Goal: Information Seeking & Learning: Find specific fact

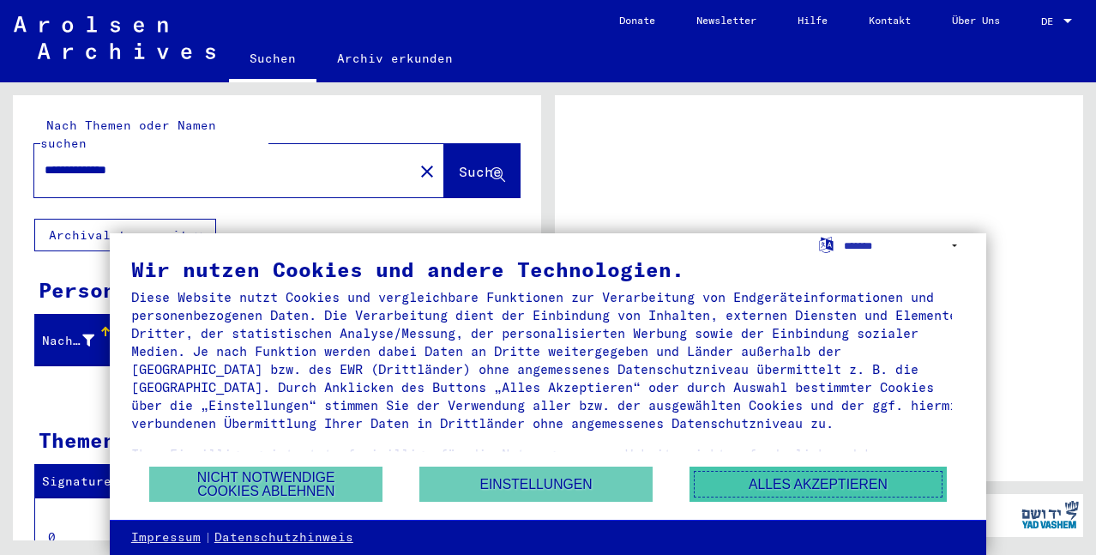
click at [828, 479] on button "Alles akzeptieren" at bounding box center [818, 484] width 257 height 35
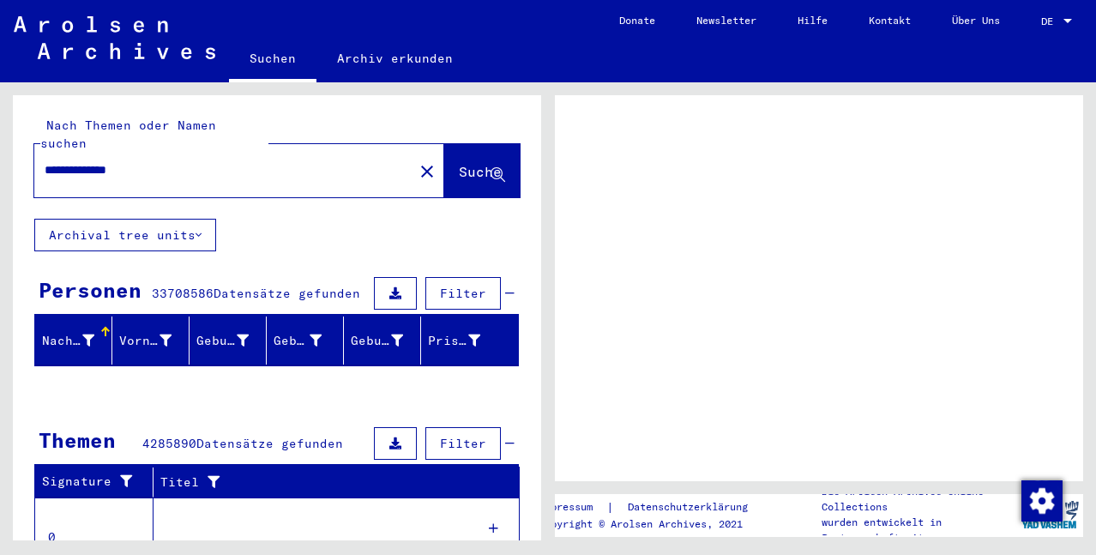
click at [459, 163] on span "Suche" at bounding box center [480, 171] width 43 height 17
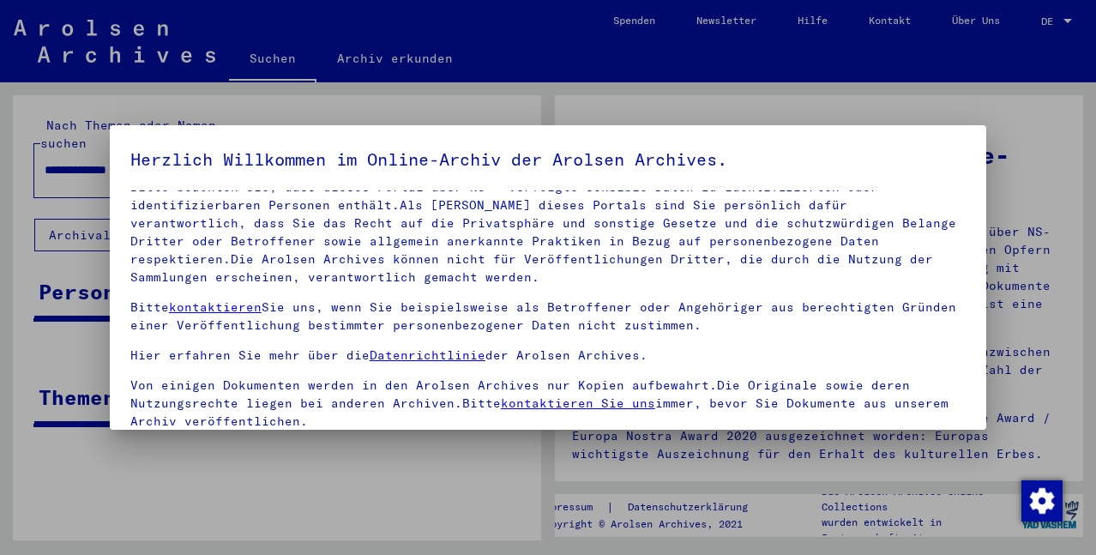
scroll to position [107, 0]
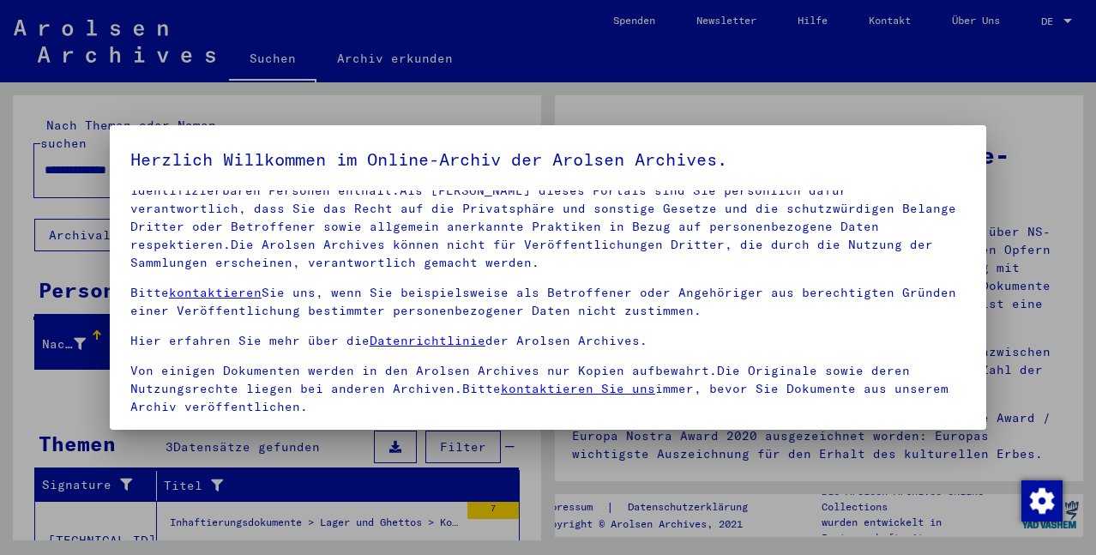
click at [137, 431] on span at bounding box center [137, 438] width 14 height 14
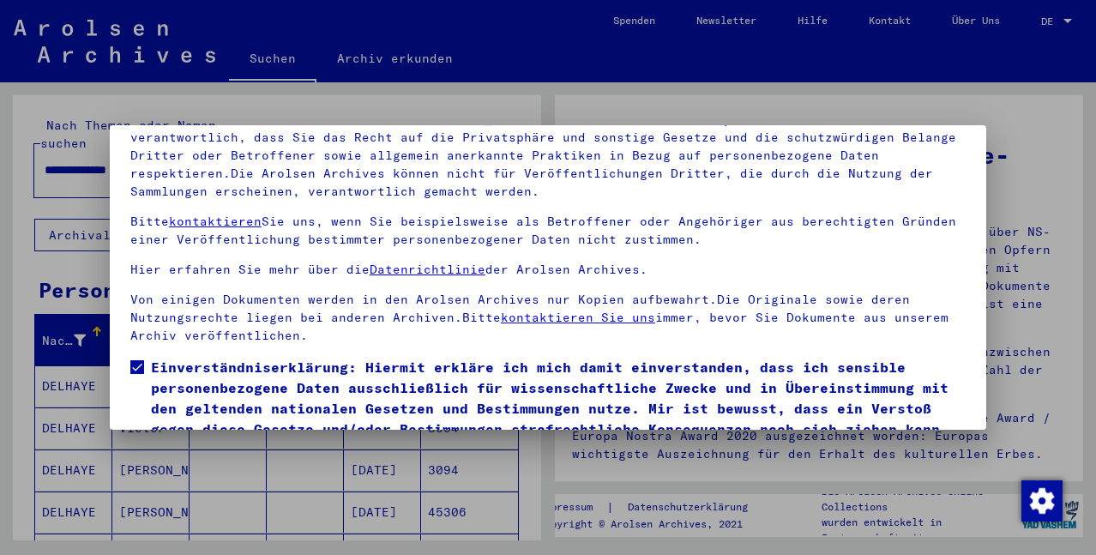
scroll to position [142, 0]
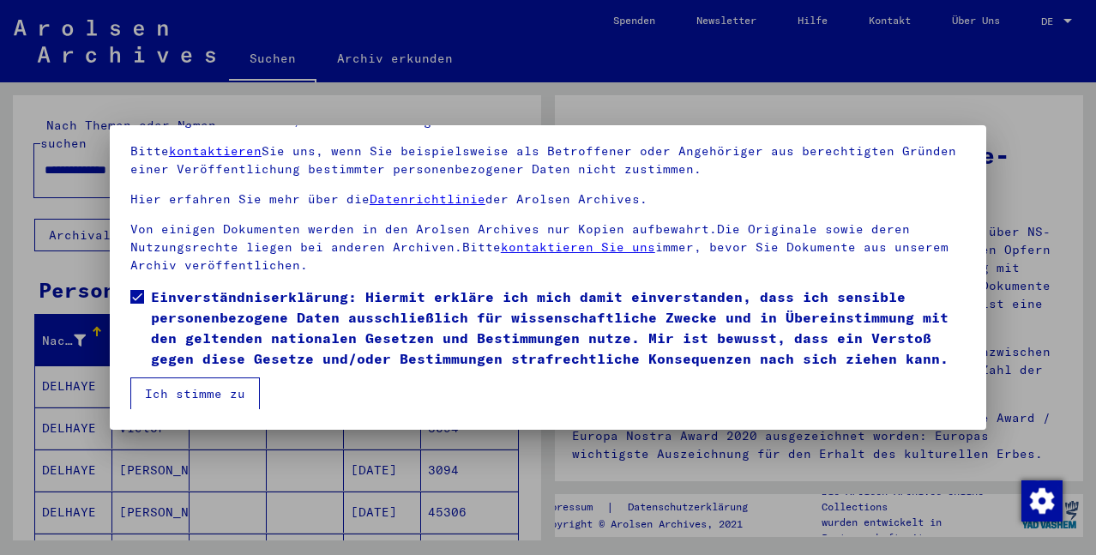
click at [192, 399] on button "Ich stimme zu" at bounding box center [195, 393] width 130 height 33
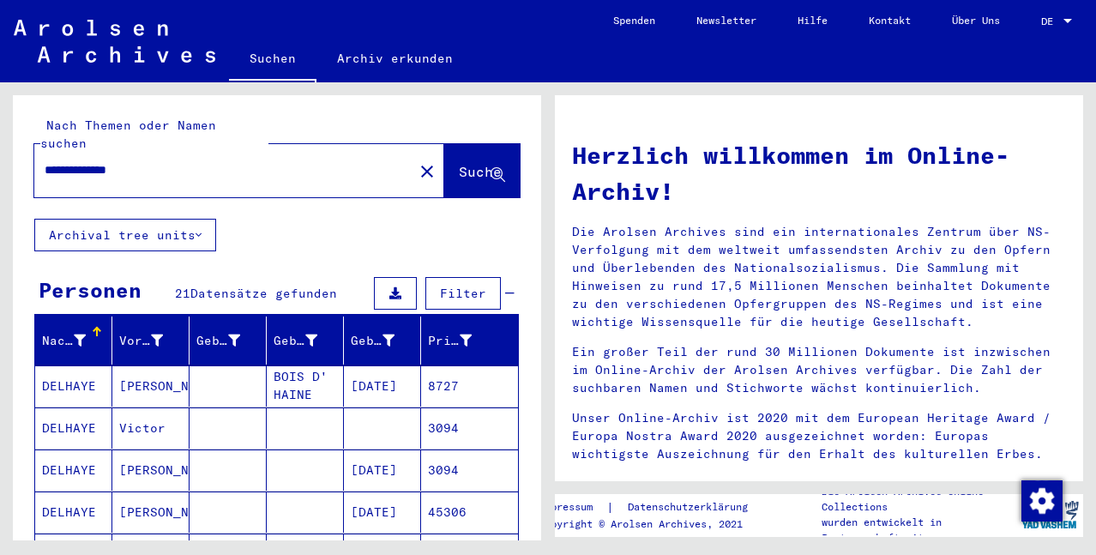
click at [1061, 15] on div at bounding box center [1067, 21] width 15 height 12
click at [1027, 34] on span "English" at bounding box center [1024, 30] width 42 height 13
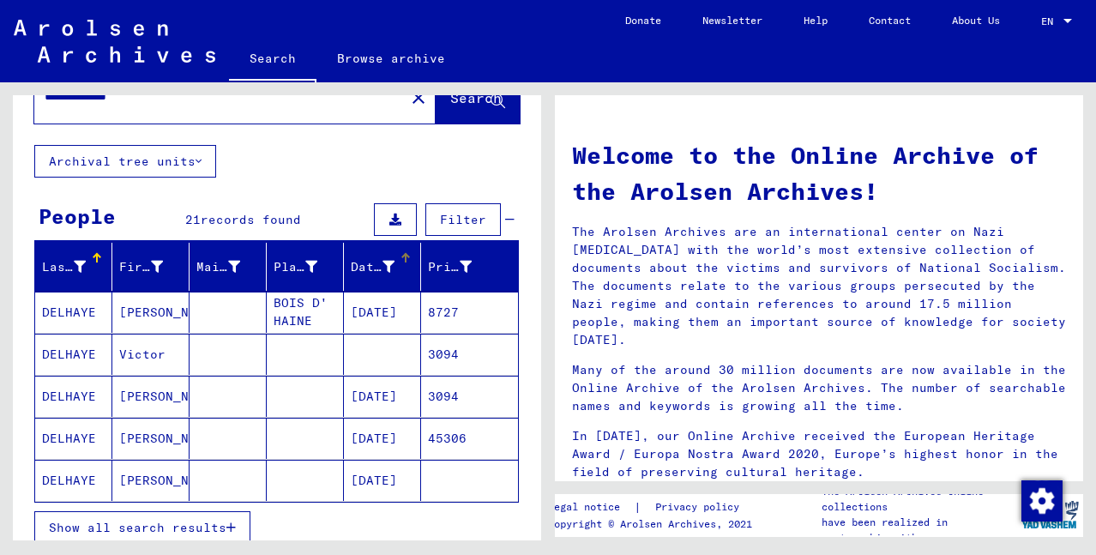
scroll to position [86, 0]
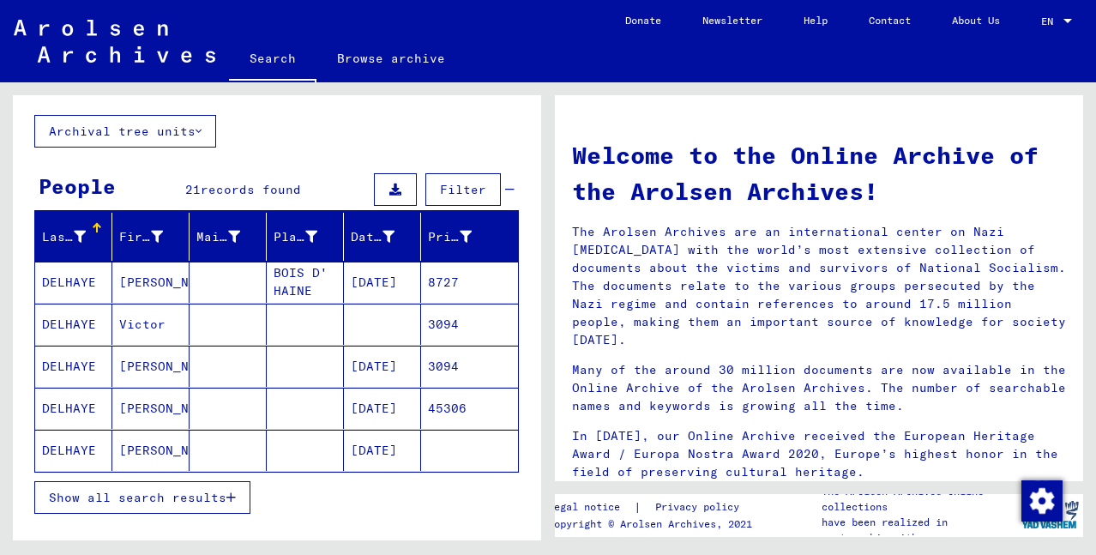
click at [435, 277] on mat-cell "8727" at bounding box center [469, 282] width 97 height 41
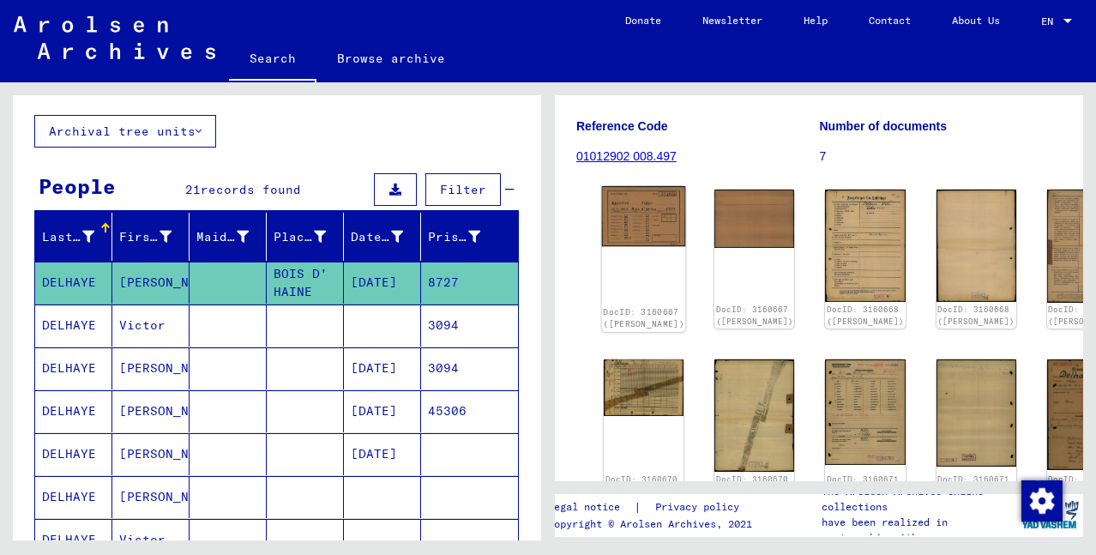
click at [619, 186] on img at bounding box center [644, 216] width 84 height 60
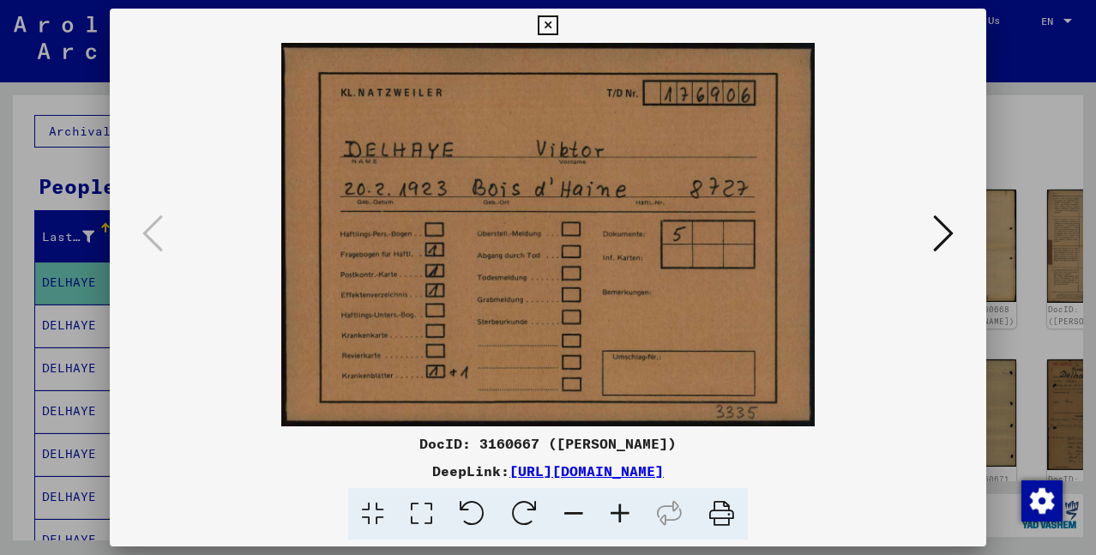
click at [940, 226] on icon at bounding box center [943, 233] width 21 height 41
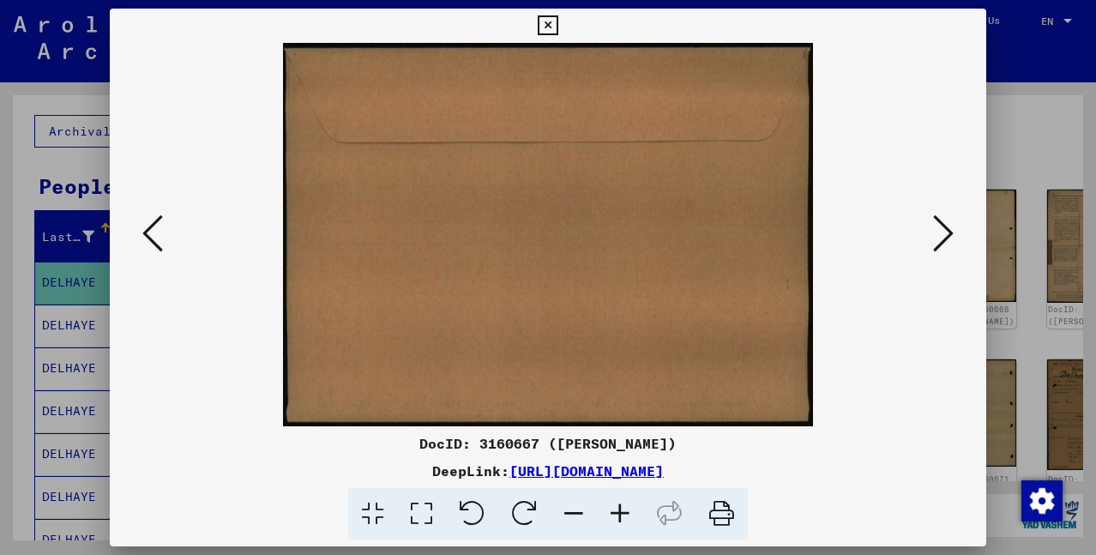
click at [940, 226] on icon at bounding box center [943, 233] width 21 height 41
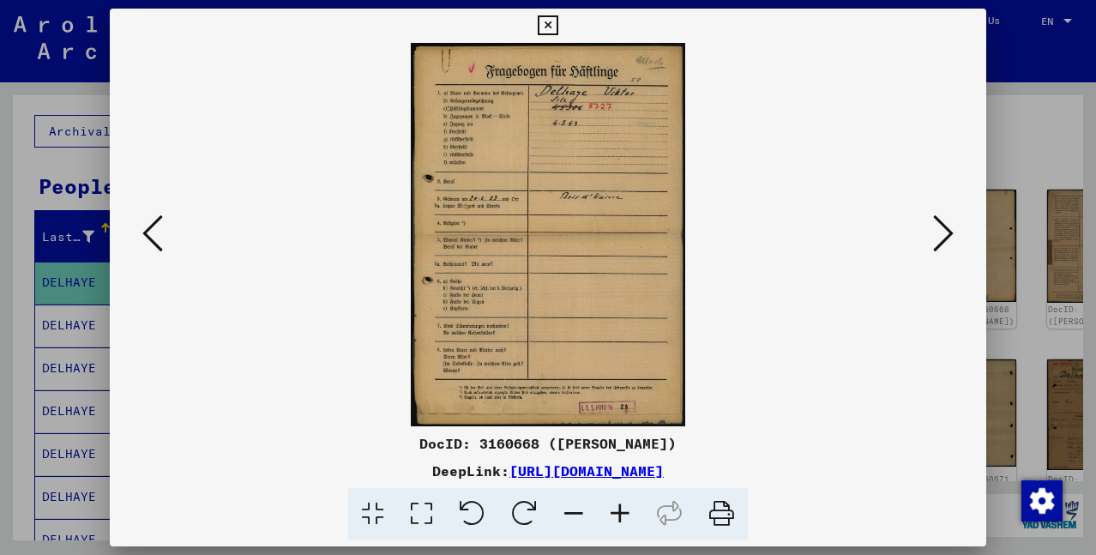
click at [941, 226] on icon at bounding box center [943, 233] width 21 height 41
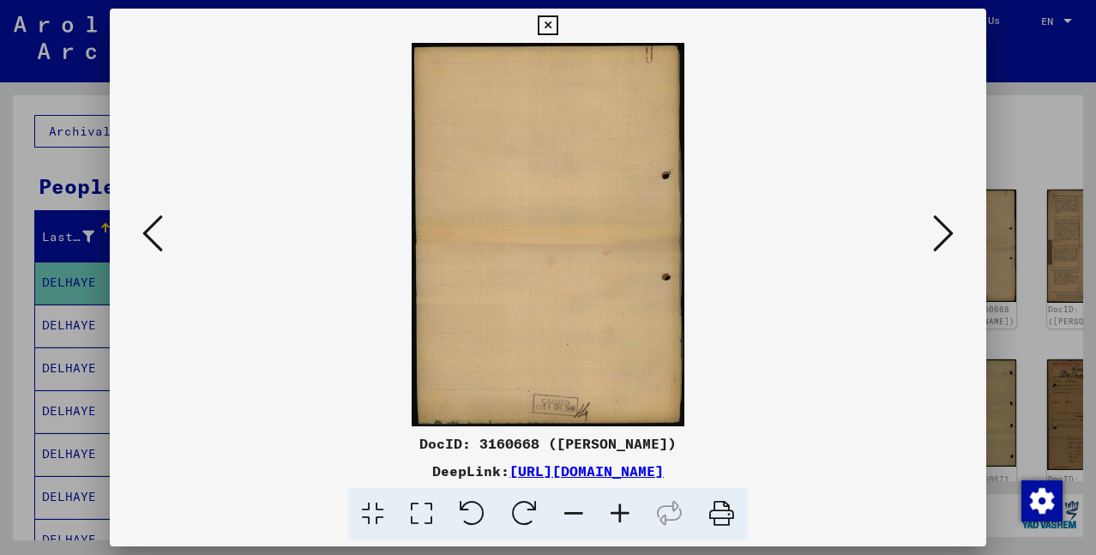
click at [942, 227] on icon at bounding box center [943, 233] width 21 height 41
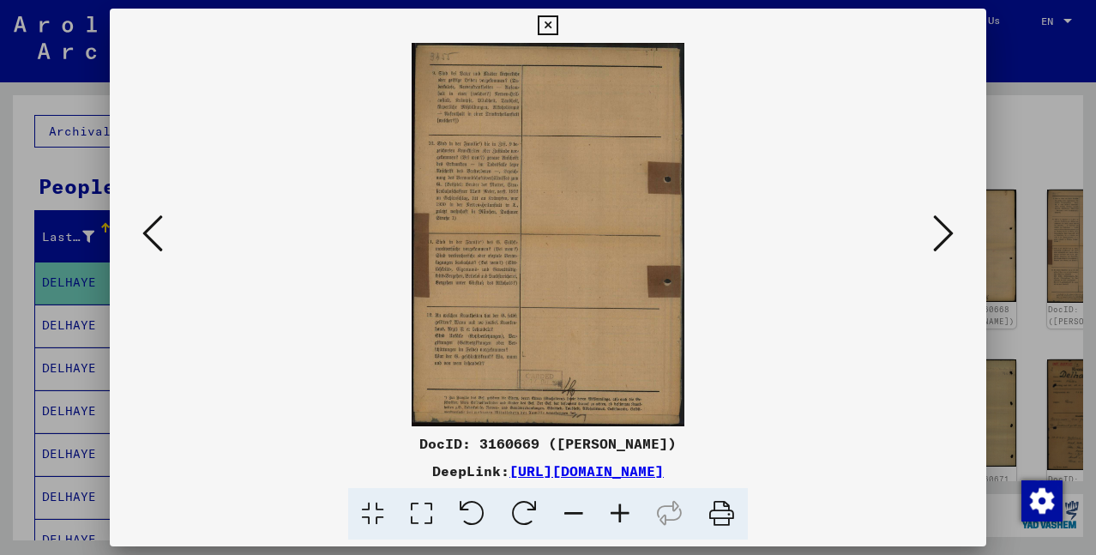
click at [944, 228] on icon at bounding box center [943, 233] width 21 height 41
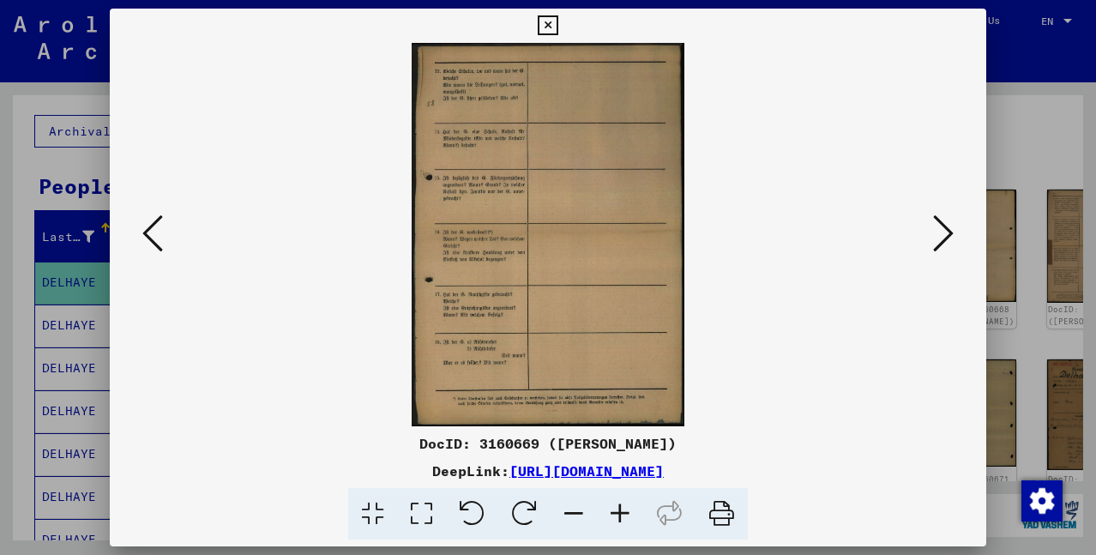
click at [949, 232] on icon at bounding box center [943, 233] width 21 height 41
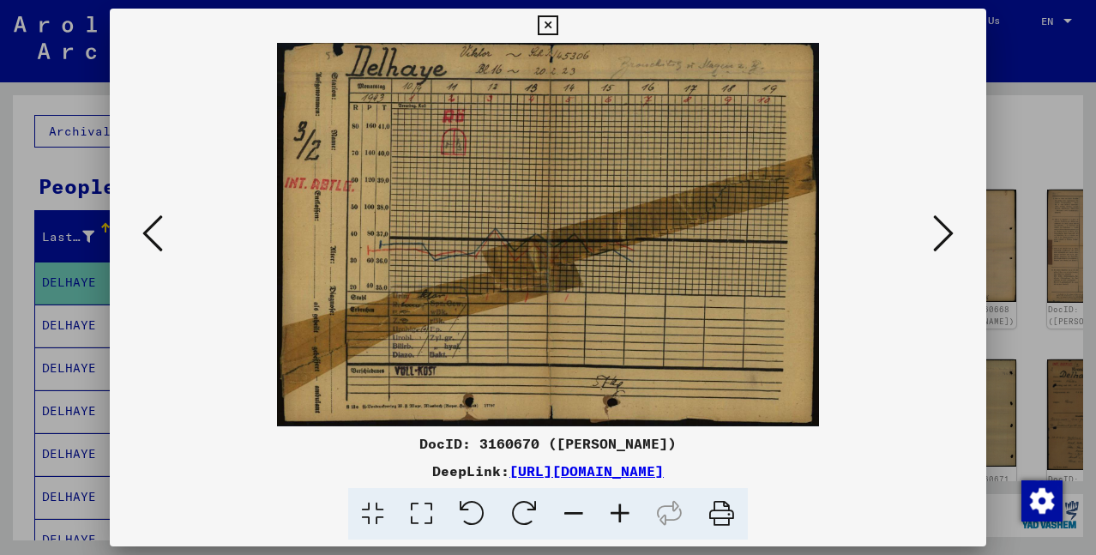
click at [956, 238] on button at bounding box center [943, 234] width 31 height 49
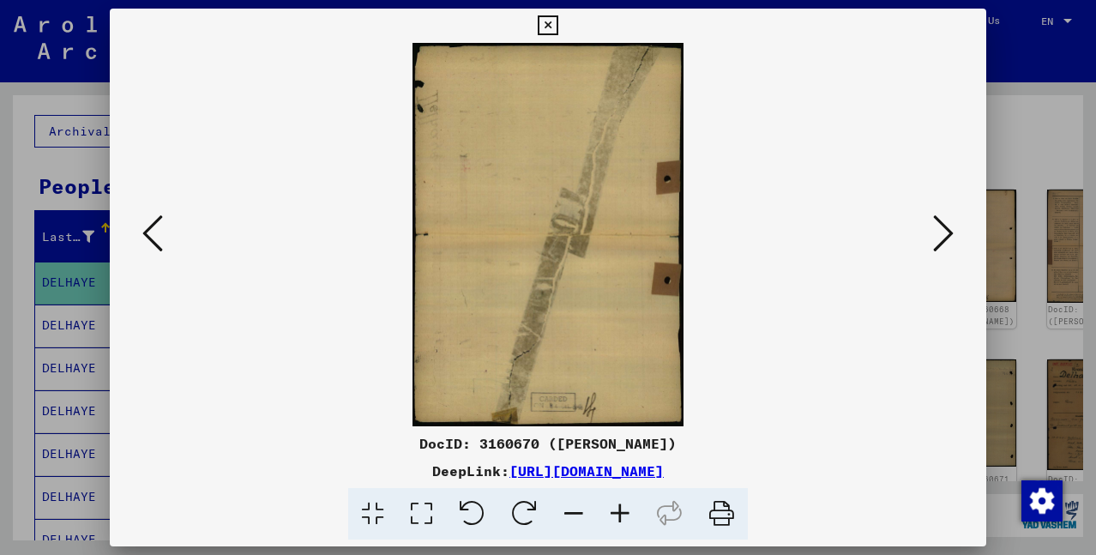
click at [1039, 274] on div at bounding box center [548, 277] width 1096 height 555
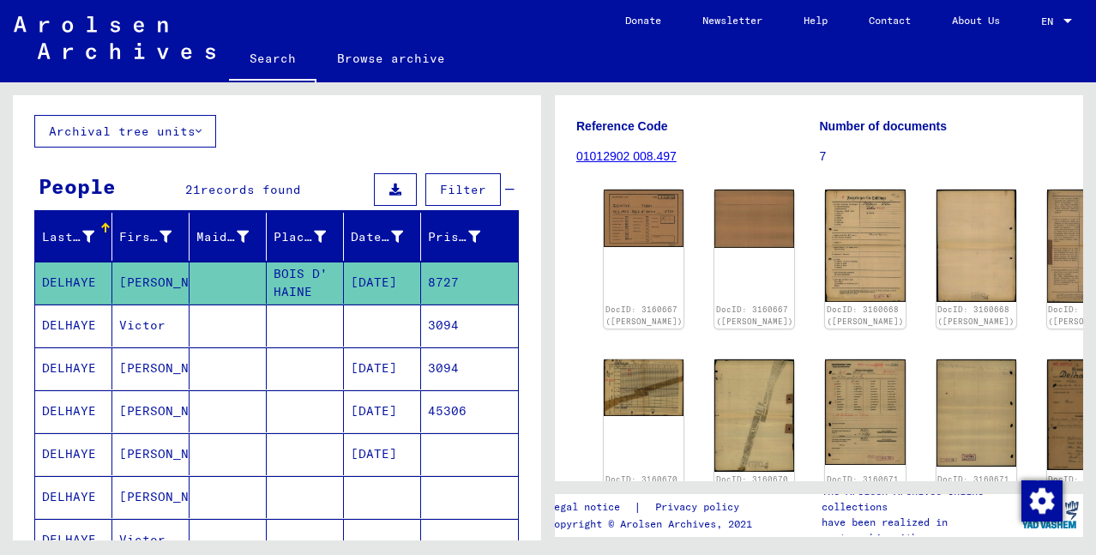
click at [434, 407] on mat-cell "45306" at bounding box center [469, 411] width 97 height 42
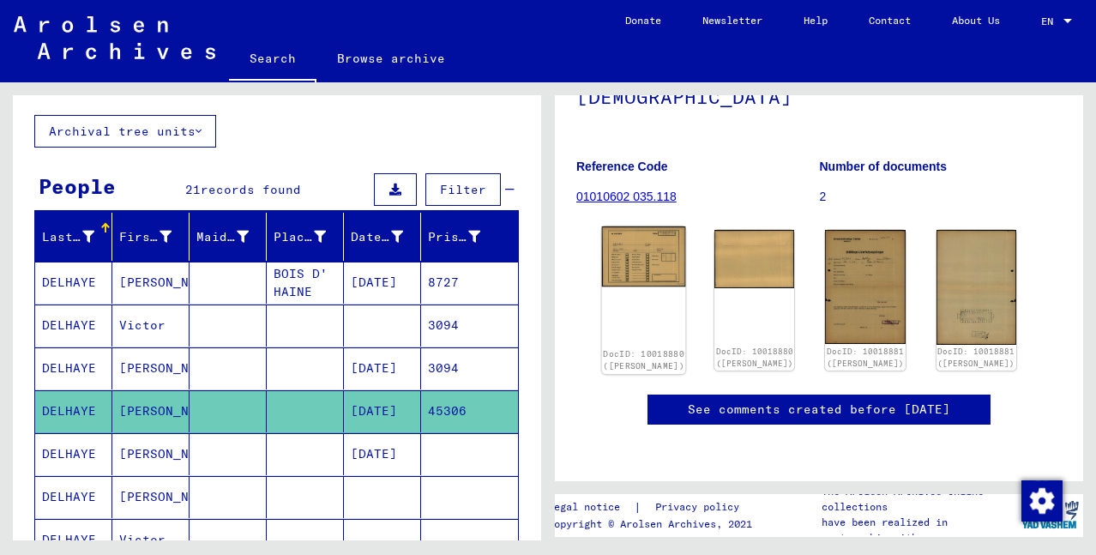
scroll to position [172, 0]
click at [627, 244] on img at bounding box center [644, 256] width 84 height 60
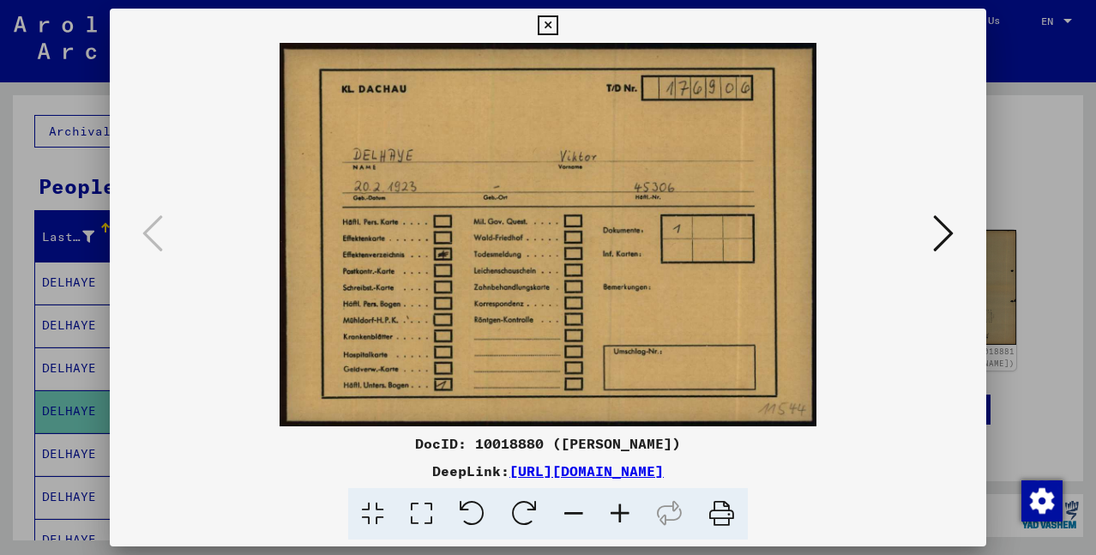
click at [938, 238] on icon at bounding box center [943, 233] width 21 height 41
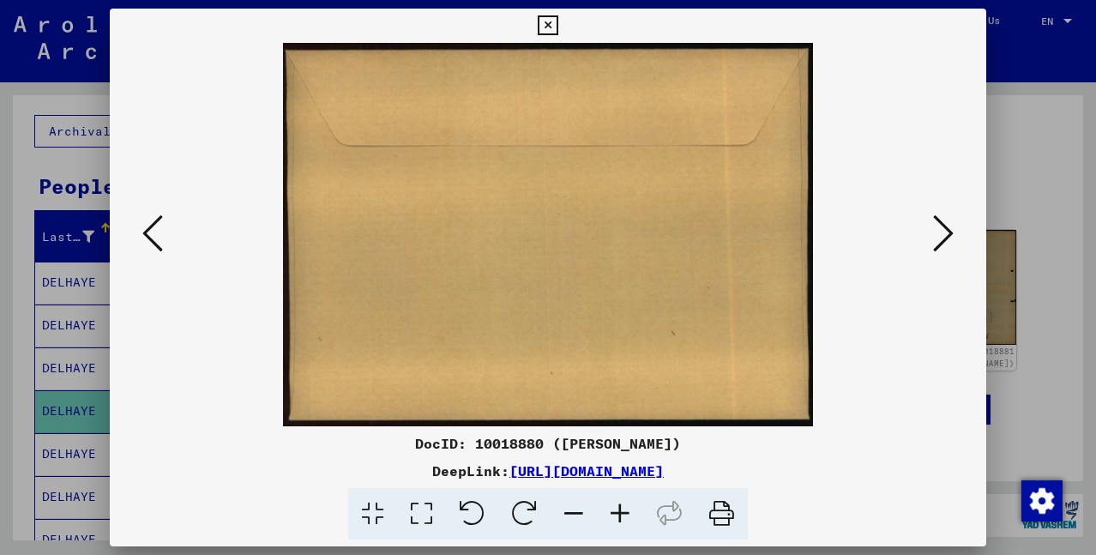
click at [942, 229] on icon at bounding box center [943, 233] width 21 height 41
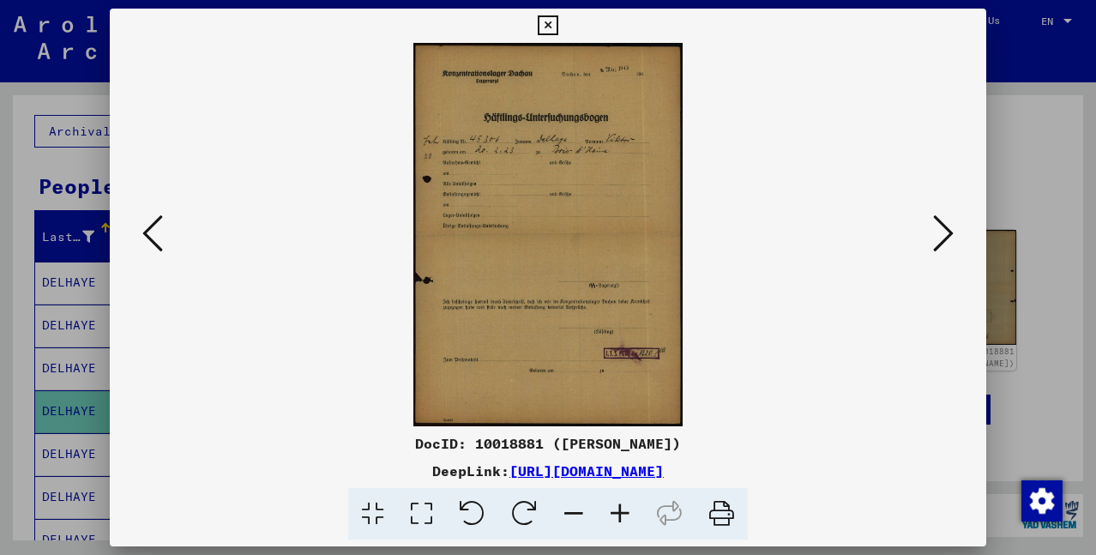
click at [942, 229] on icon at bounding box center [943, 233] width 21 height 41
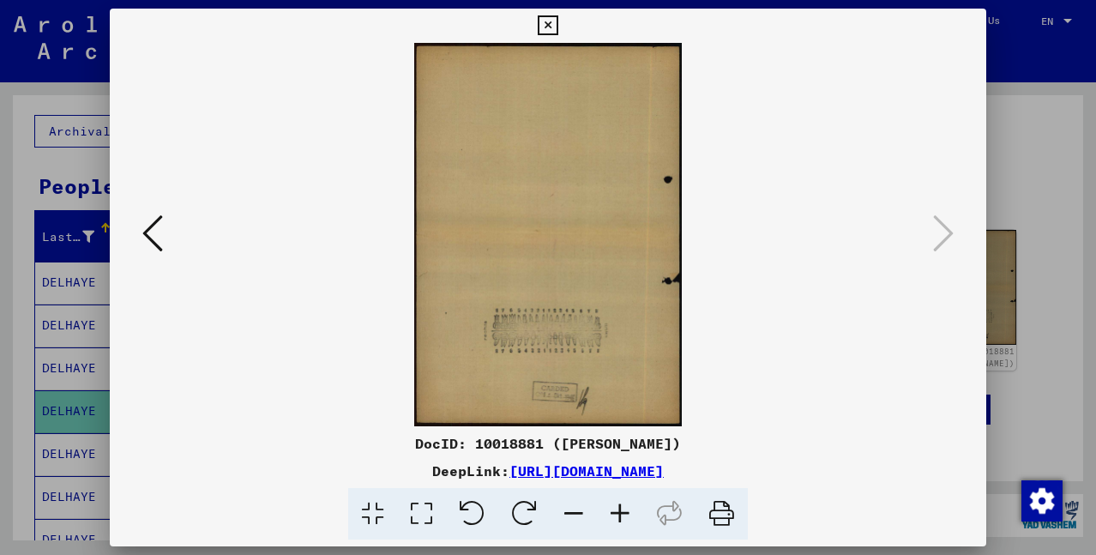
click at [1017, 208] on div at bounding box center [548, 277] width 1096 height 555
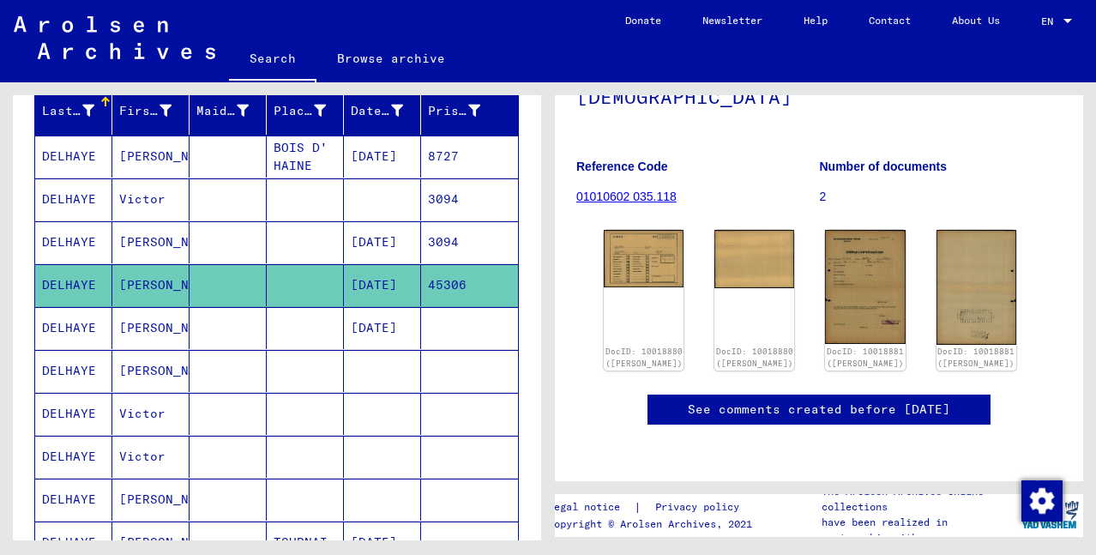
scroll to position [257, 0]
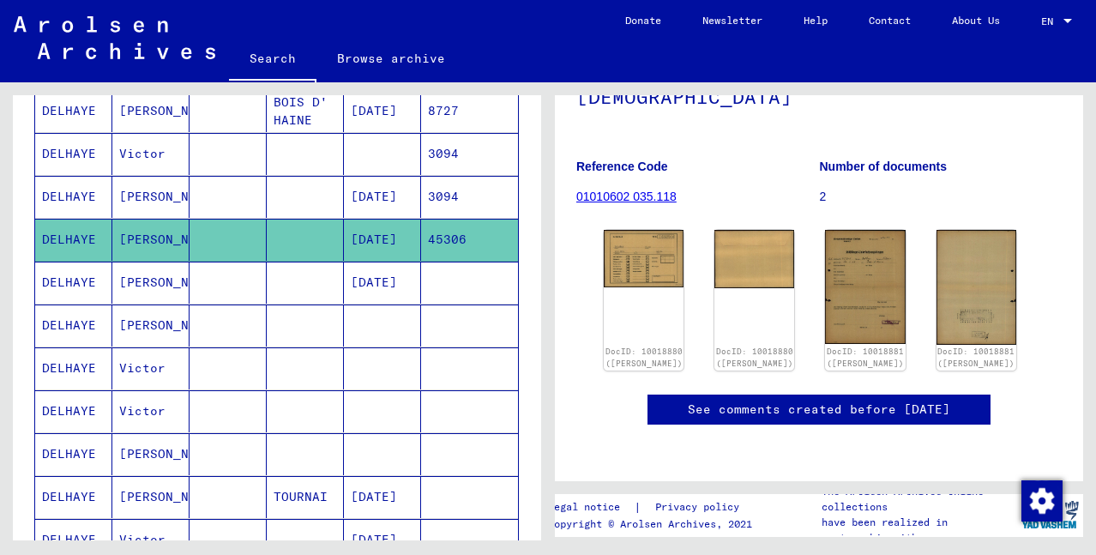
click at [377, 284] on mat-cell "[DATE]" at bounding box center [382, 283] width 77 height 42
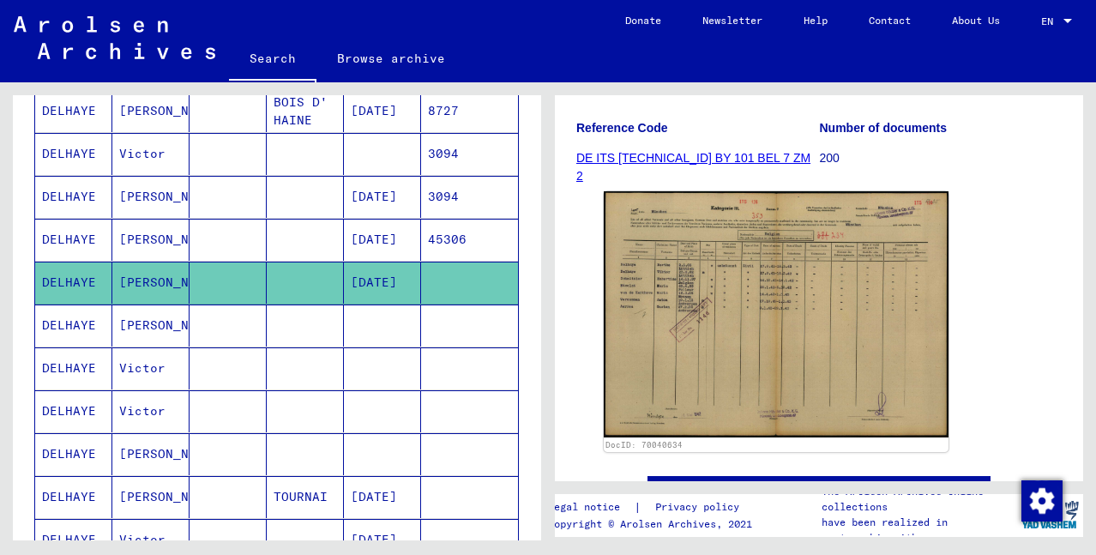
click at [738, 280] on img at bounding box center [776, 314] width 345 height 246
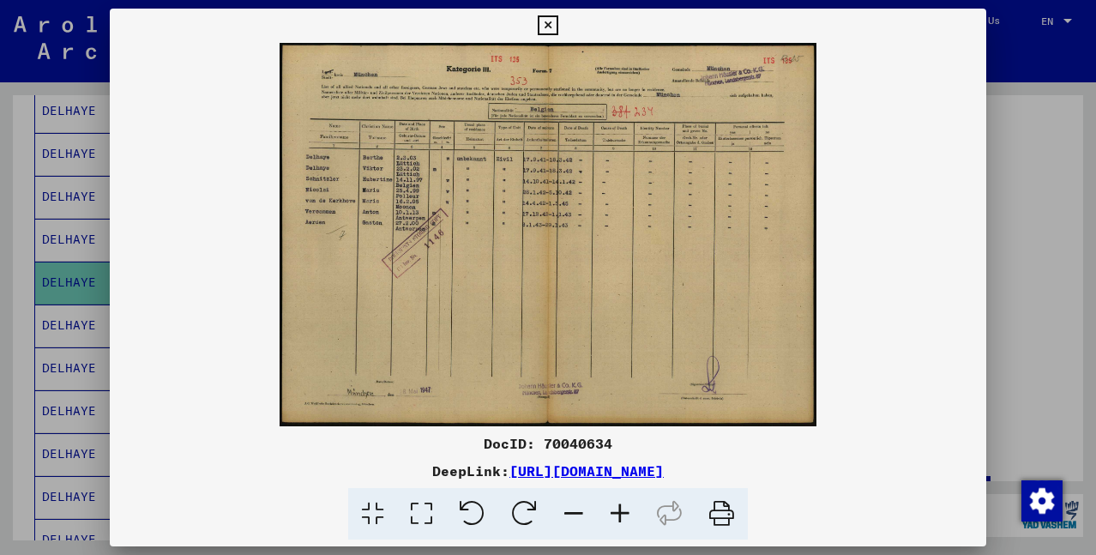
click at [1039, 179] on div at bounding box center [548, 277] width 1096 height 555
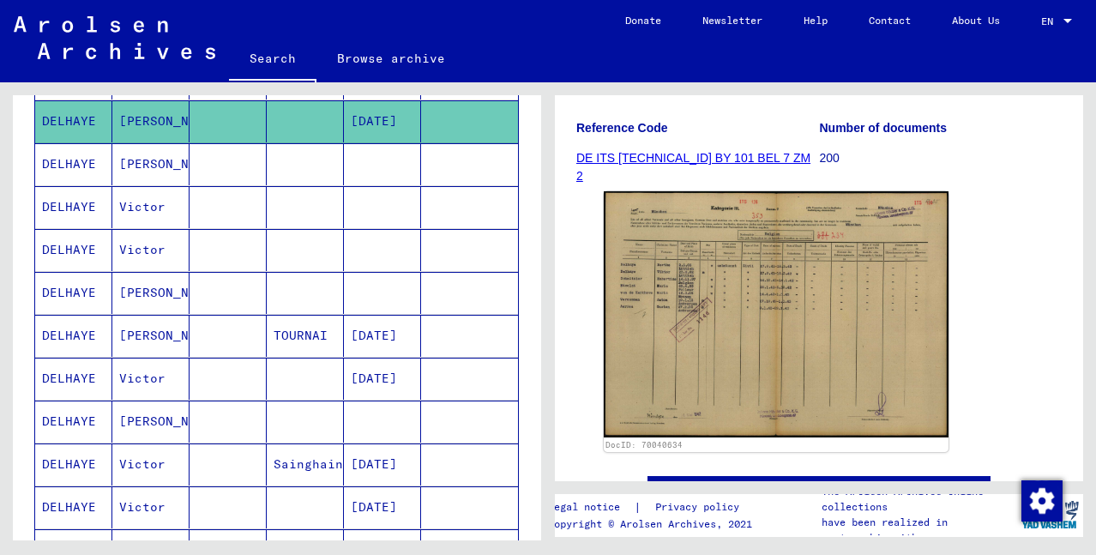
scroll to position [429, 0]
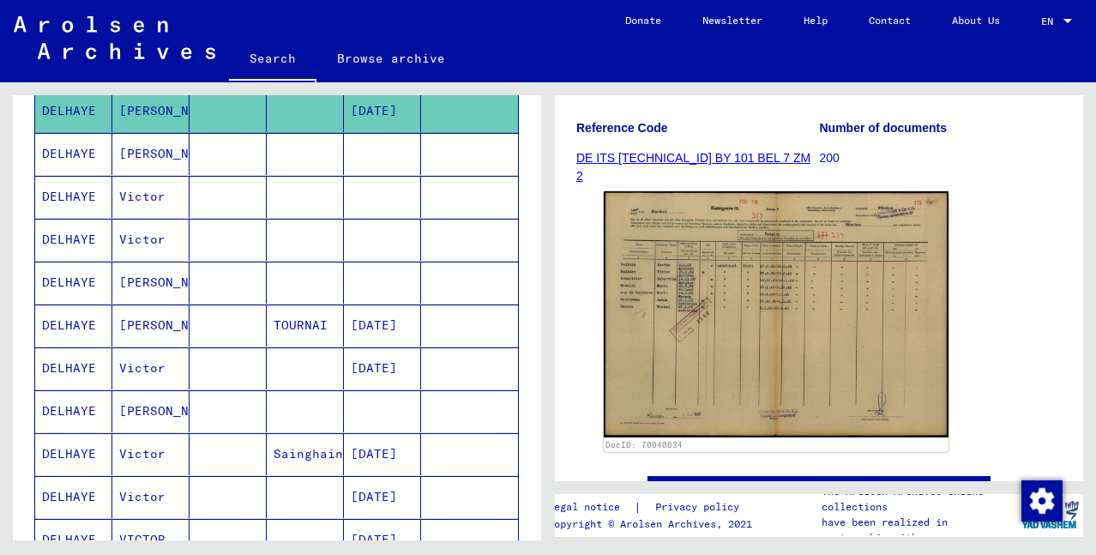
click at [365, 322] on mat-cell "[DATE]" at bounding box center [382, 325] width 77 height 42
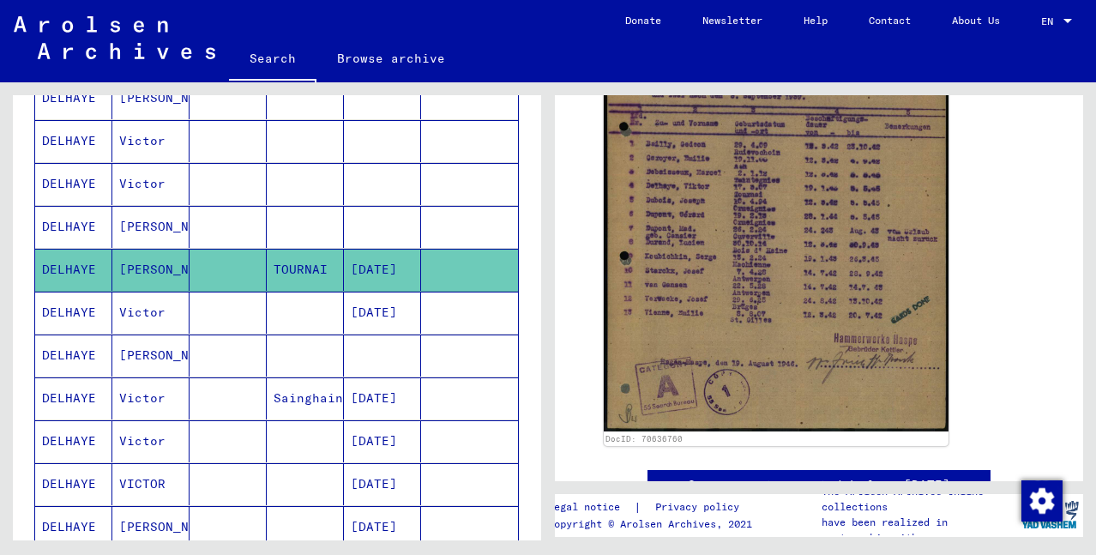
scroll to position [515, 0]
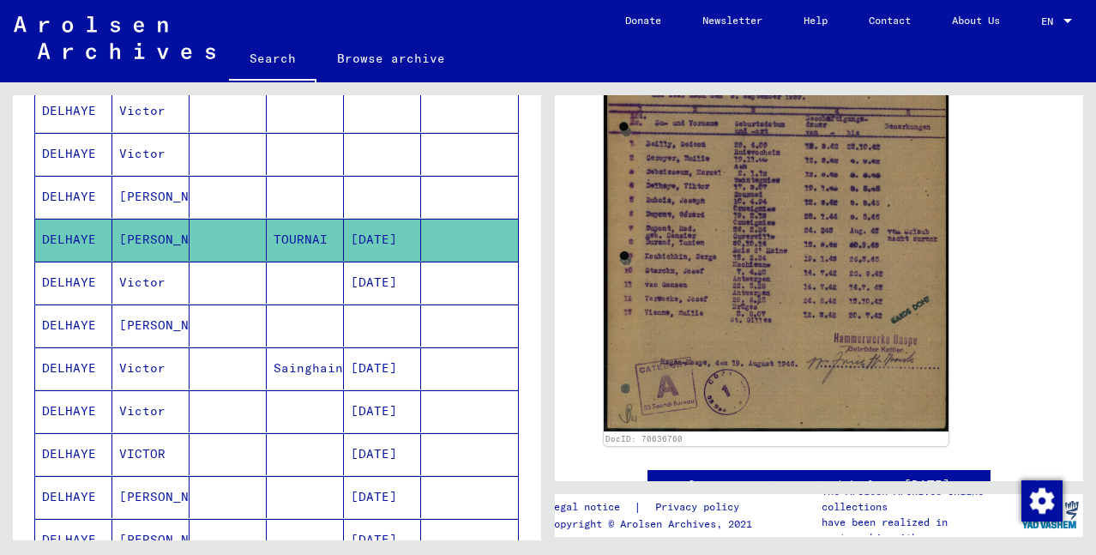
click at [381, 367] on mat-cell "[DATE]" at bounding box center [382, 368] width 77 height 42
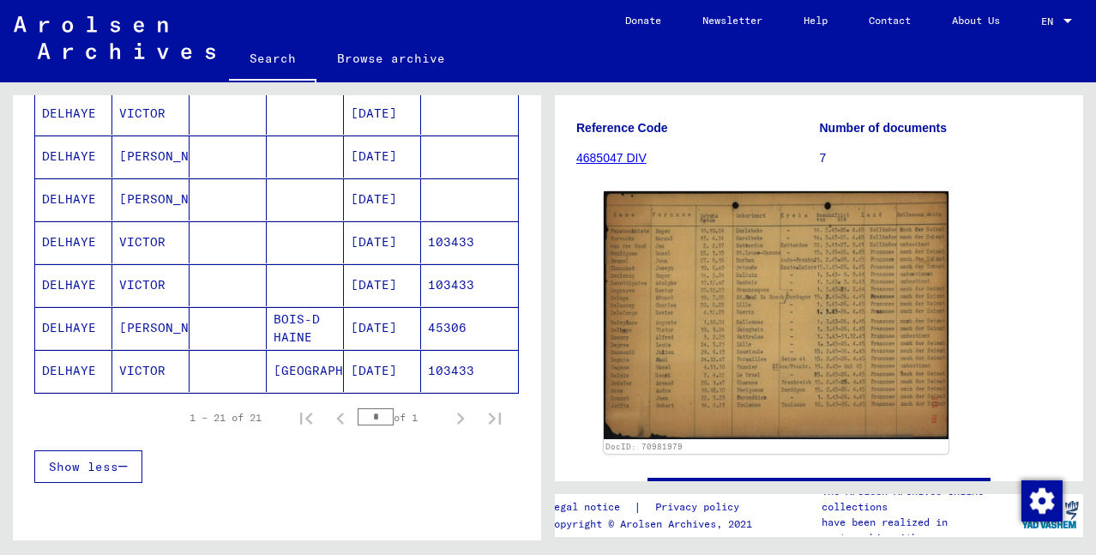
scroll to position [858, 0]
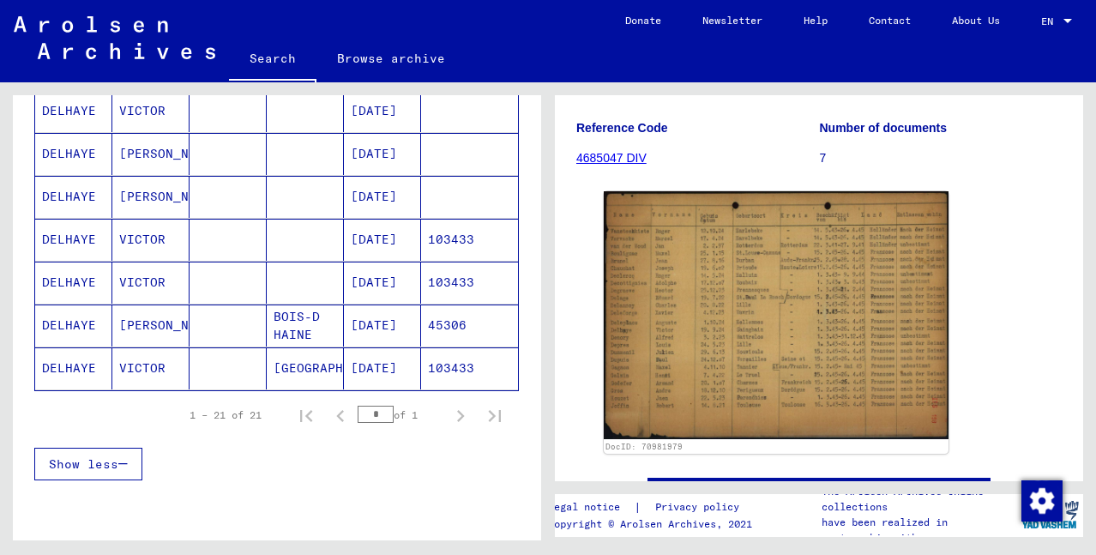
click at [446, 243] on mat-cell "103433" at bounding box center [469, 240] width 97 height 42
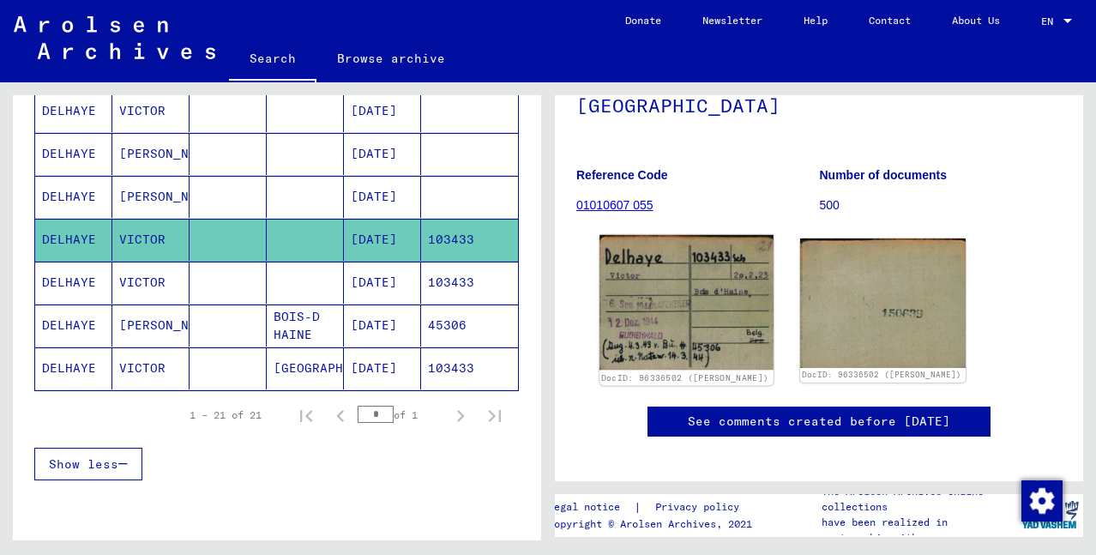
scroll to position [172, 0]
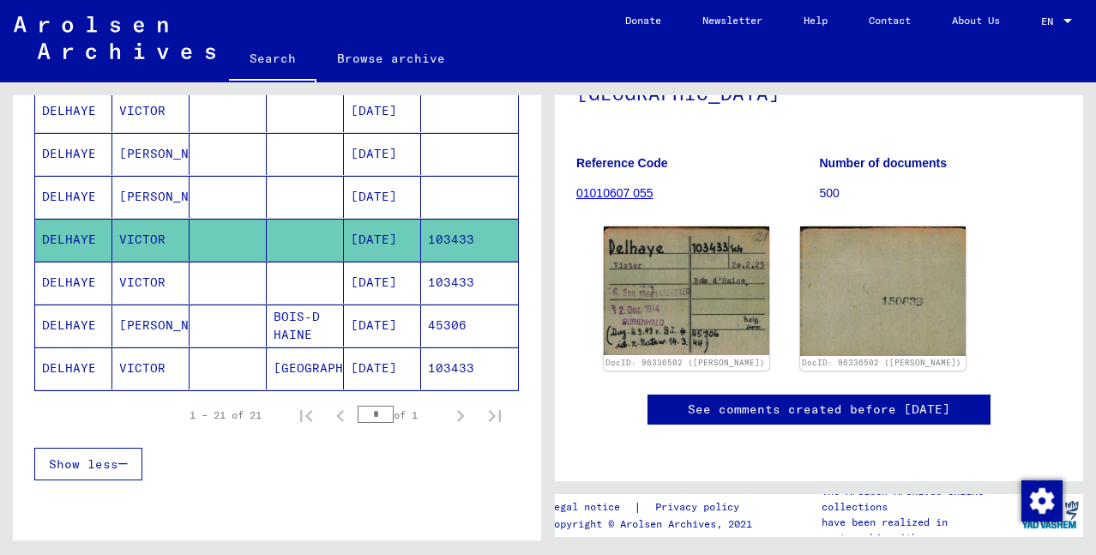
click at [439, 285] on mat-cell "103433" at bounding box center [469, 283] width 97 height 42
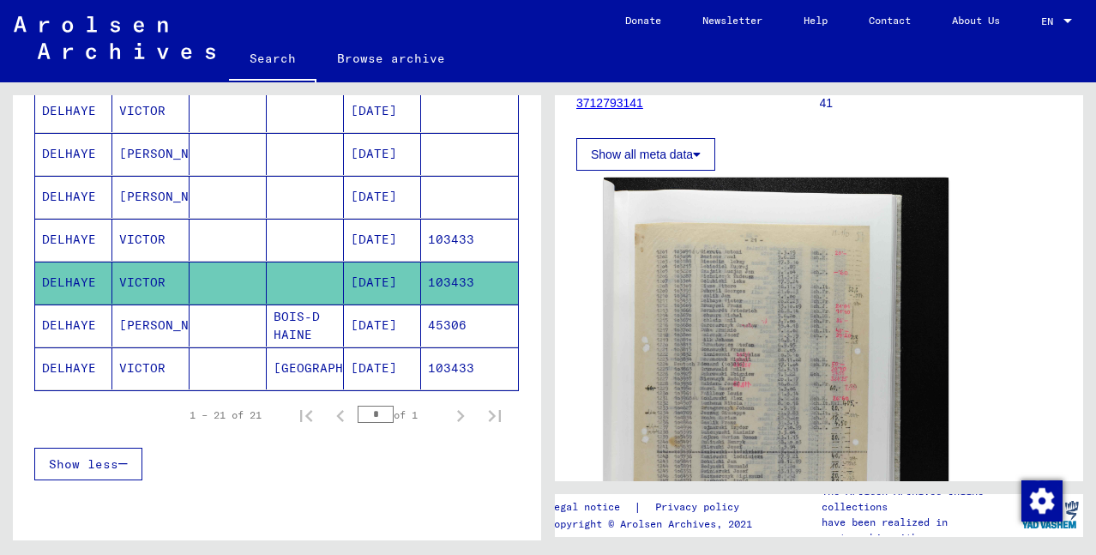
scroll to position [343, 0]
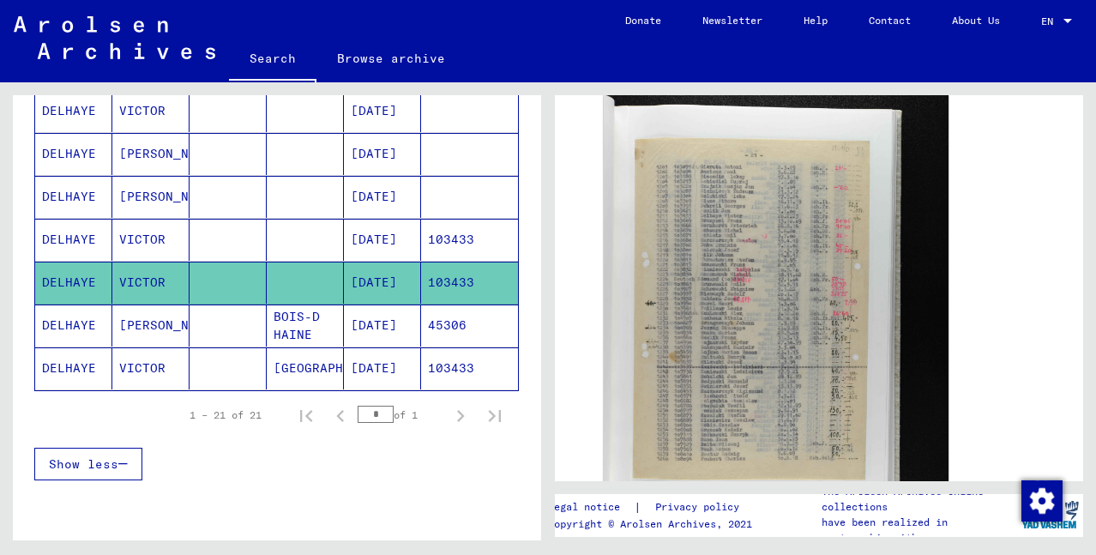
click at [444, 328] on mat-cell "45306" at bounding box center [469, 325] width 97 height 42
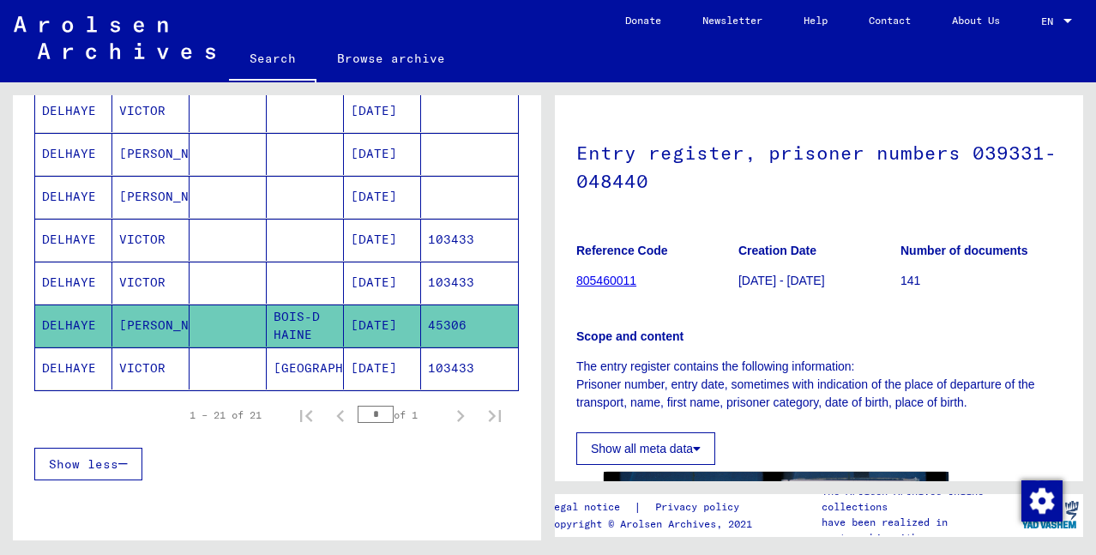
scroll to position [257, 0]
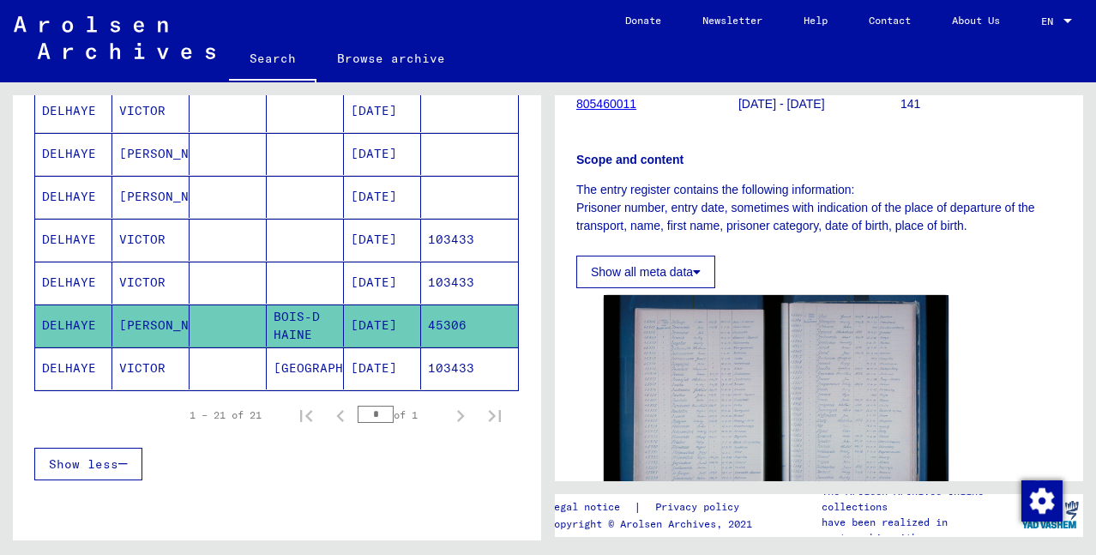
click at [434, 371] on mat-cell "103433" at bounding box center [469, 368] width 97 height 42
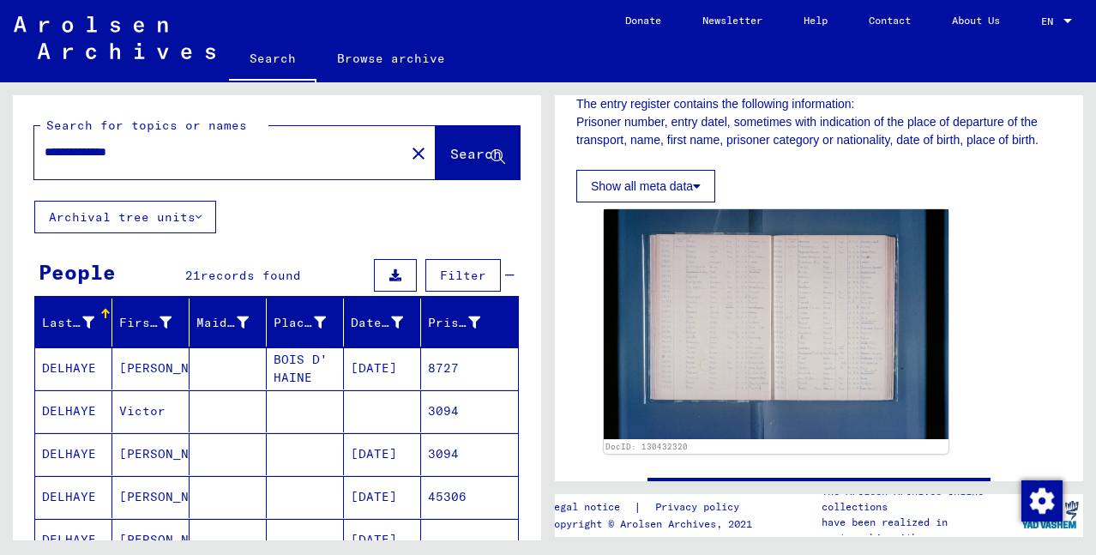
drag, startPoint x: 193, startPoint y: 149, endPoint x: 0, endPoint y: 181, distance: 195.6
click at [0, 181] on div "**********" at bounding box center [274, 311] width 548 height 458
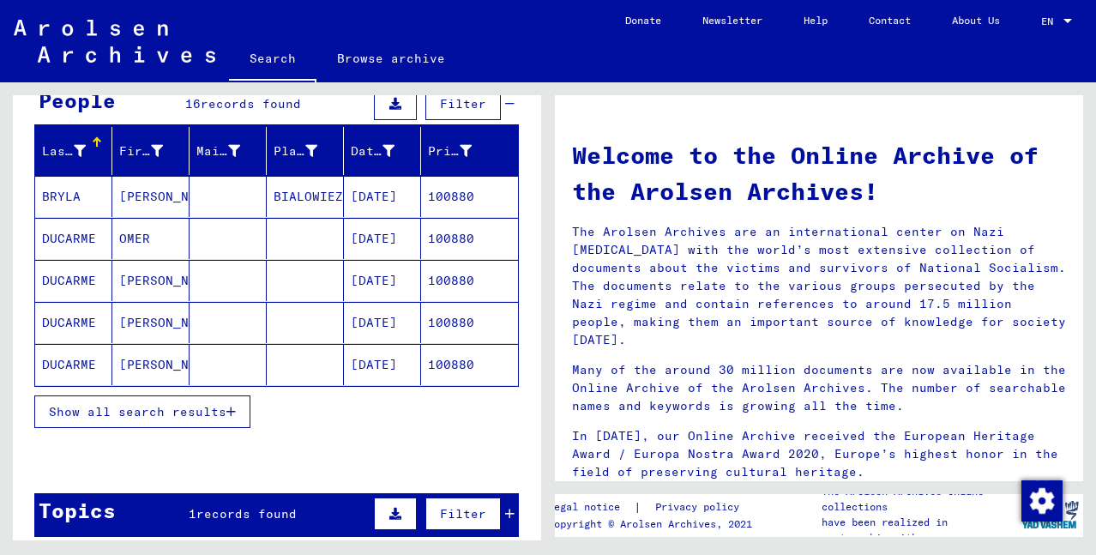
click at [172, 413] on span "Show all search results" at bounding box center [138, 411] width 178 height 15
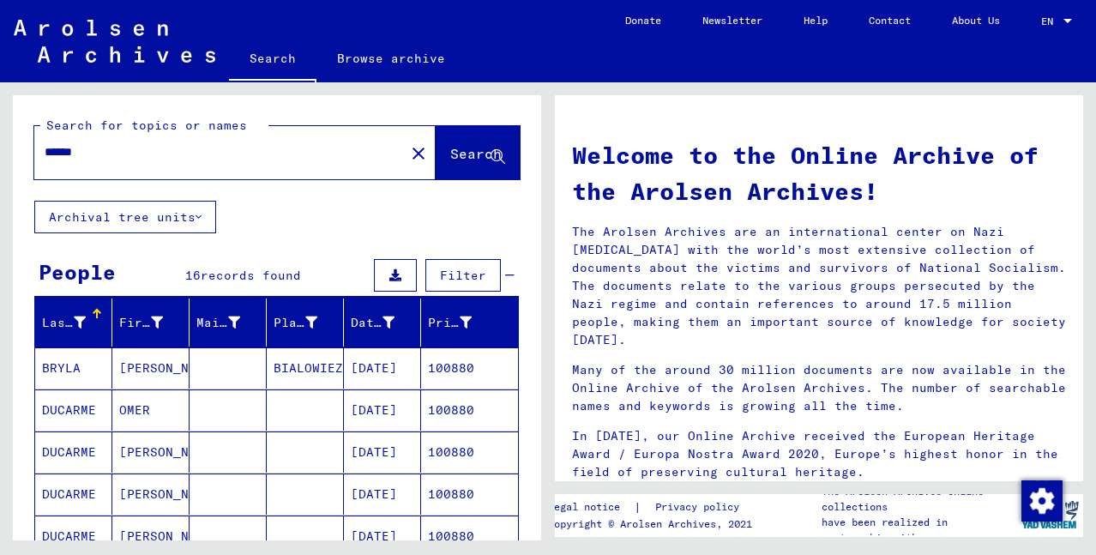
drag, startPoint x: 123, startPoint y: 150, endPoint x: 0, endPoint y: 171, distance: 124.4
click at [0, 171] on div "Search for topics or names ****** close Search Archival tree units People 16 re…" at bounding box center [274, 311] width 548 height 458
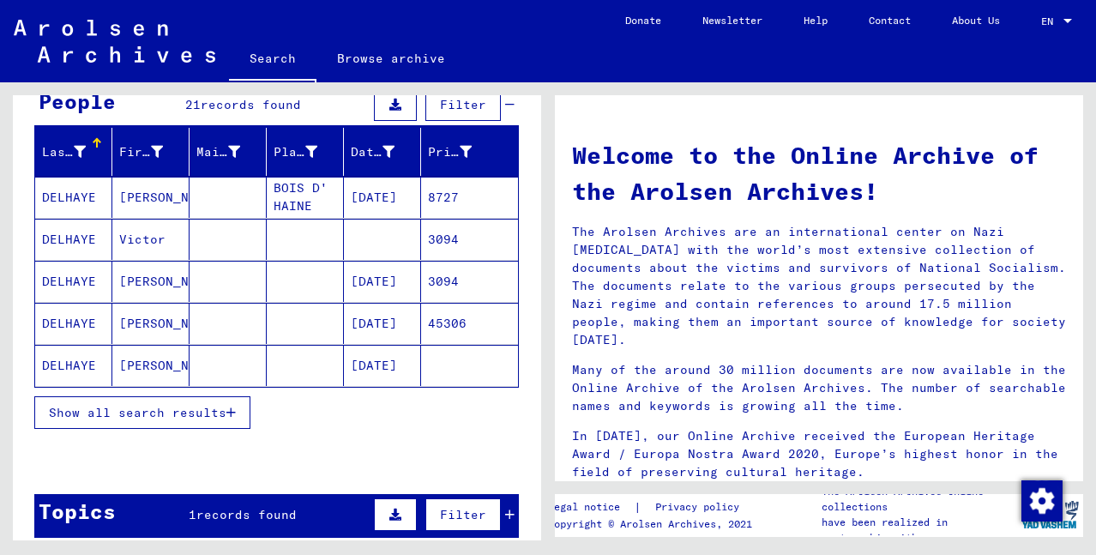
scroll to position [172, 0]
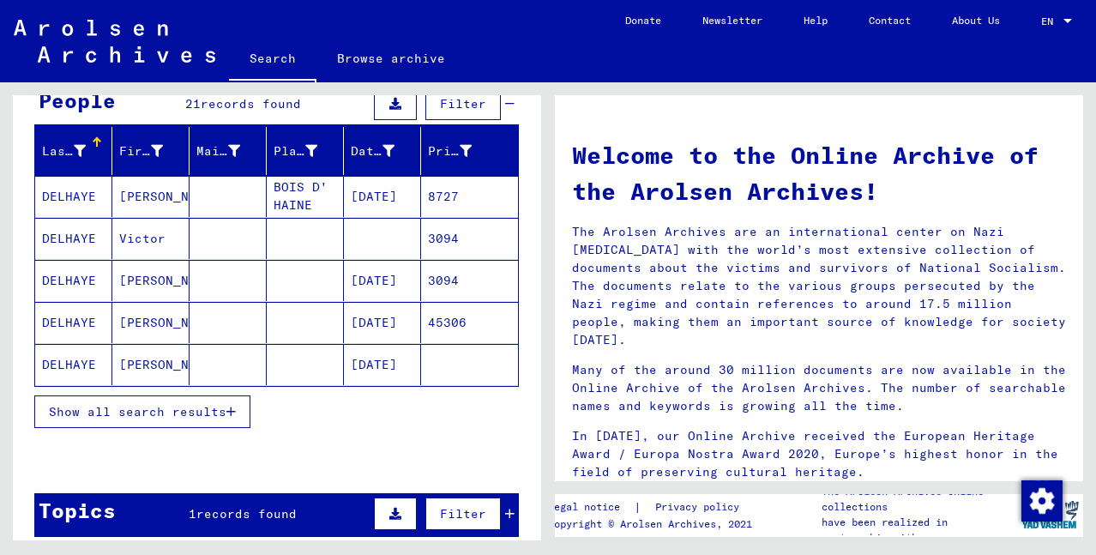
click at [181, 412] on span "Show all search results" at bounding box center [138, 411] width 178 height 15
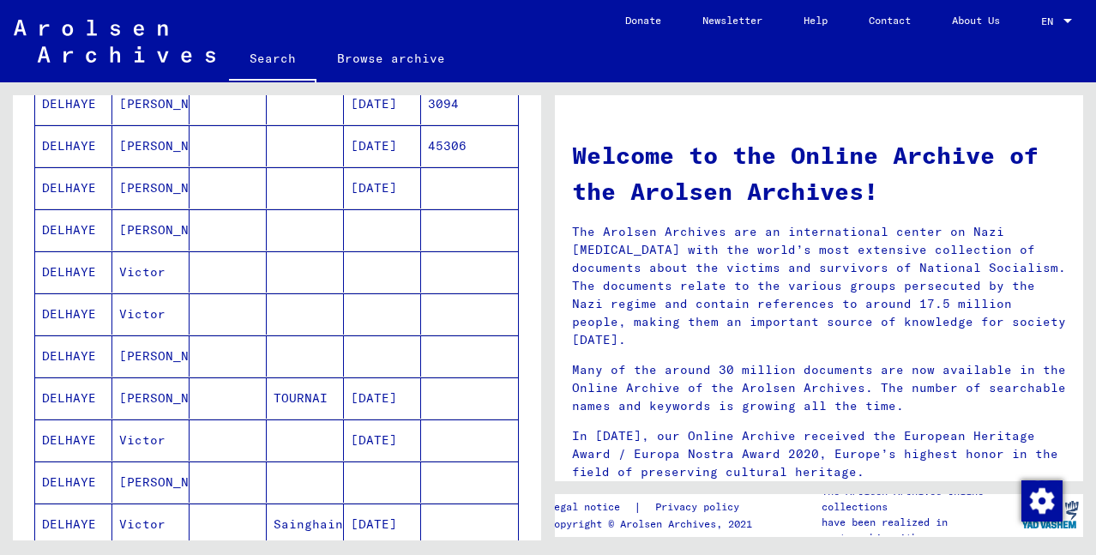
scroll to position [429, 0]
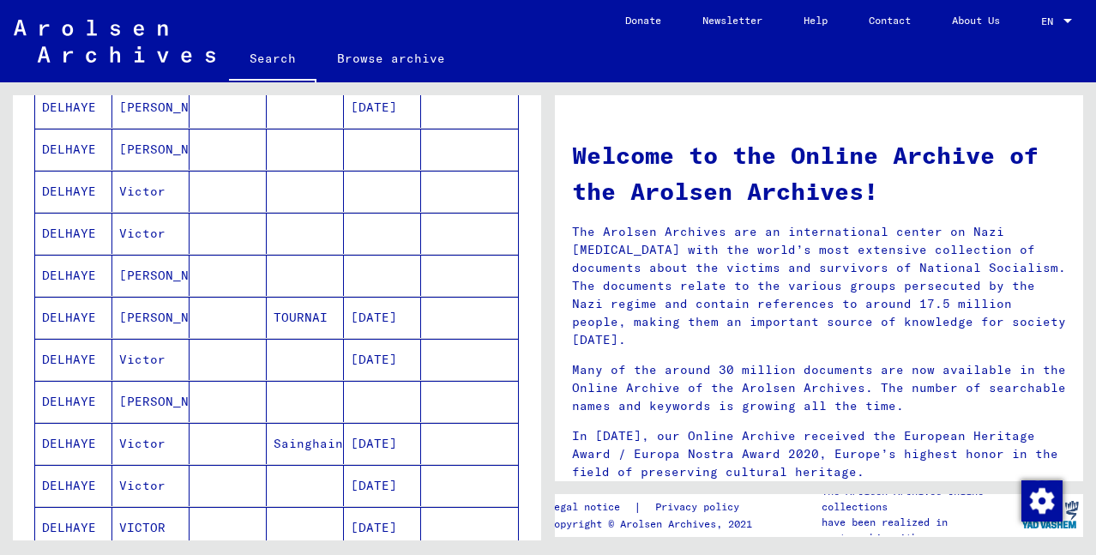
click at [136, 277] on mat-cell "[PERSON_NAME]" at bounding box center [150, 275] width 77 height 41
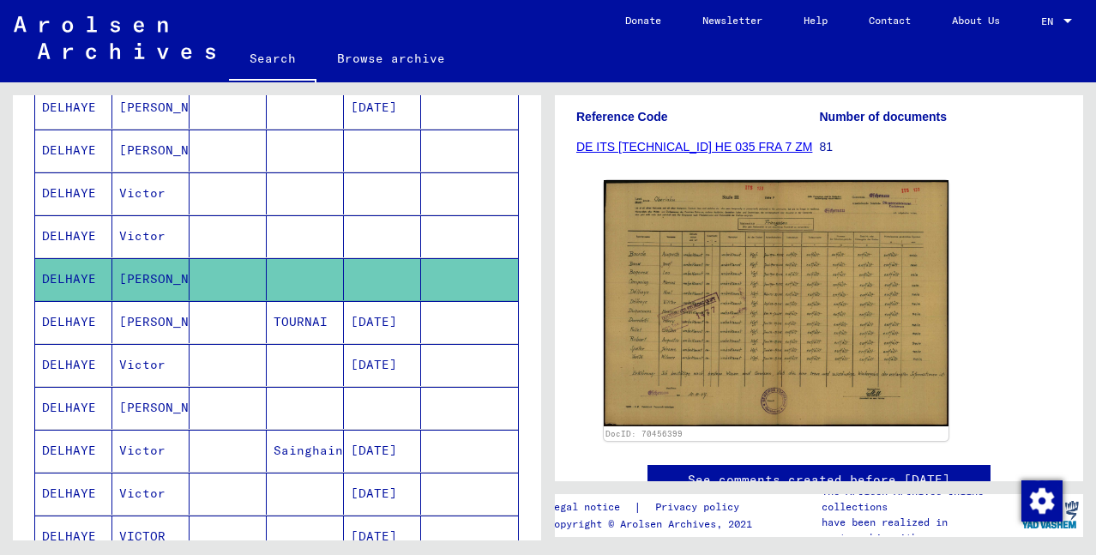
scroll to position [264, 0]
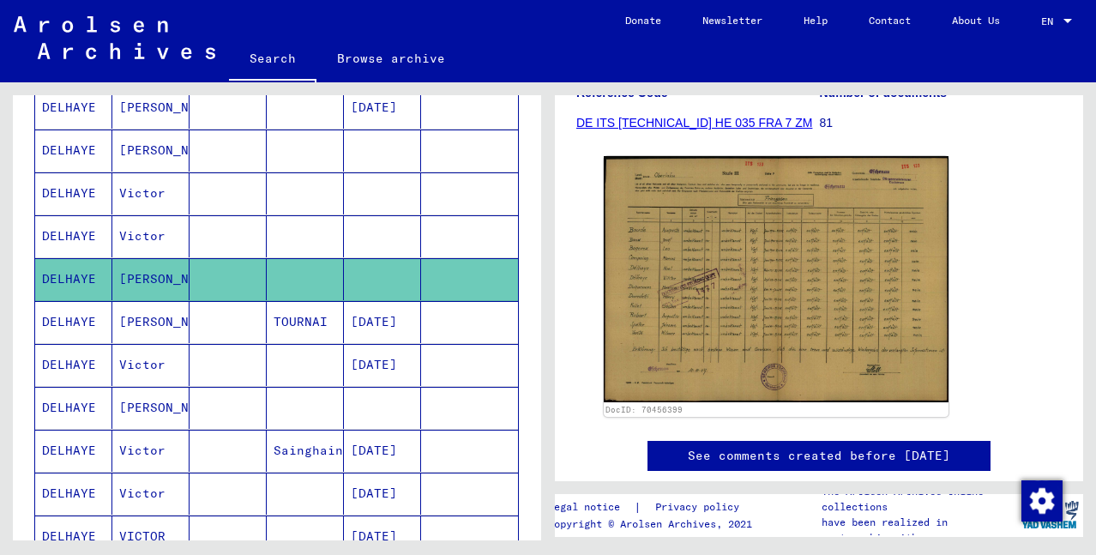
click at [137, 190] on mat-cell "Victor" at bounding box center [150, 193] width 77 height 42
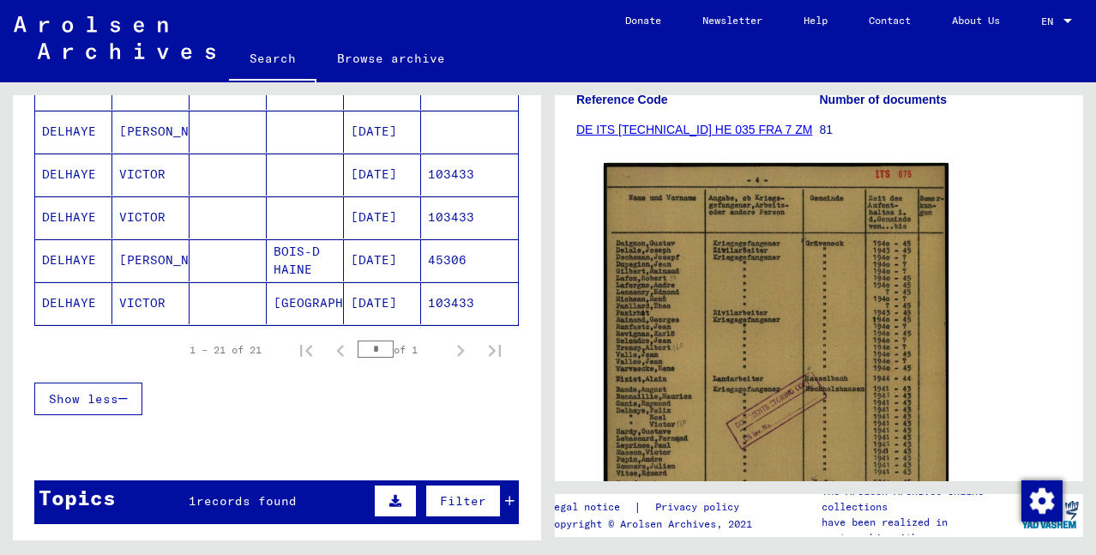
scroll to position [947, 0]
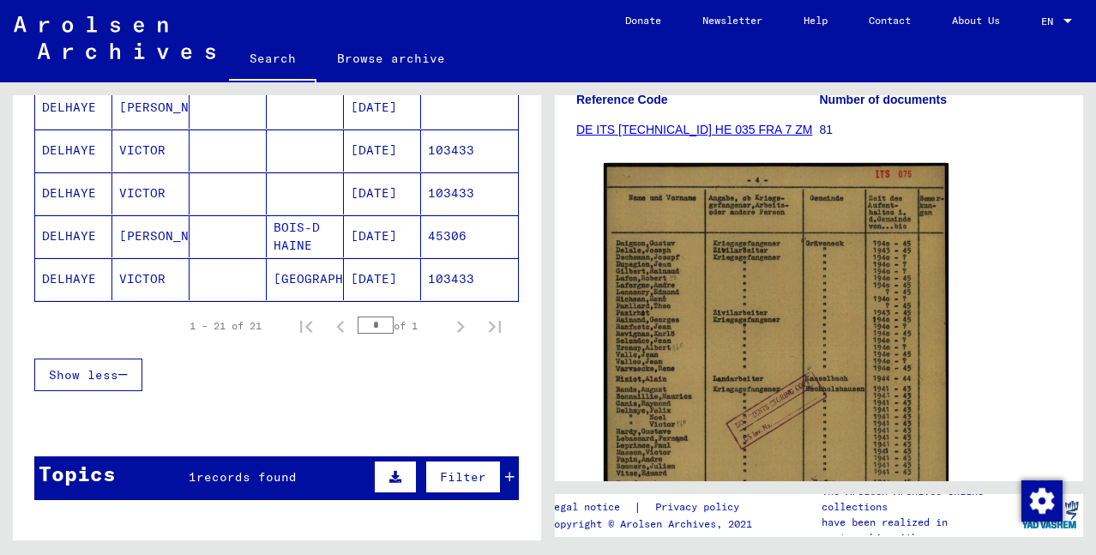
click at [378, 242] on mat-cell "[DATE]" at bounding box center [382, 236] width 77 height 42
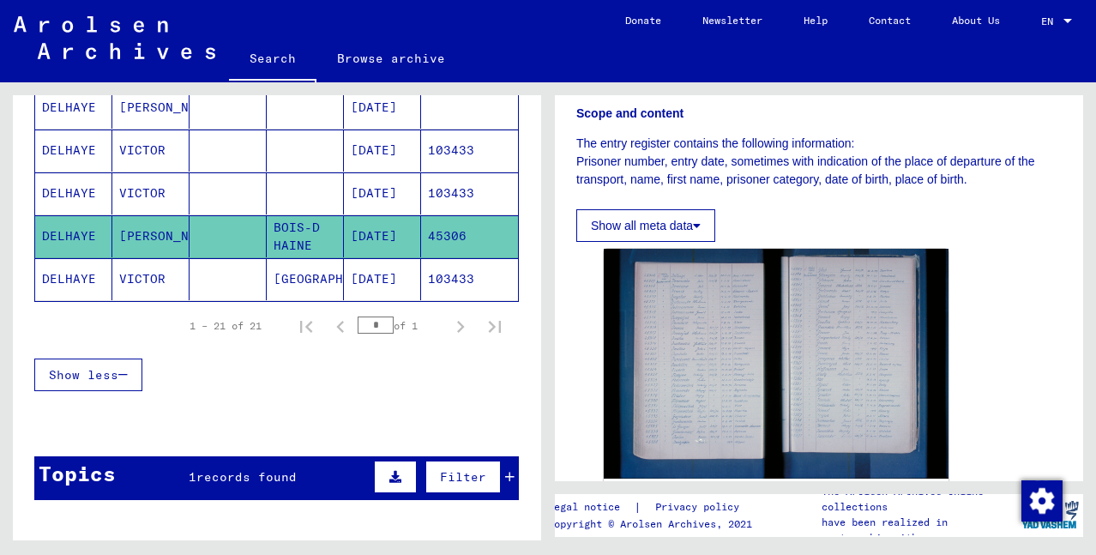
scroll to position [429, 0]
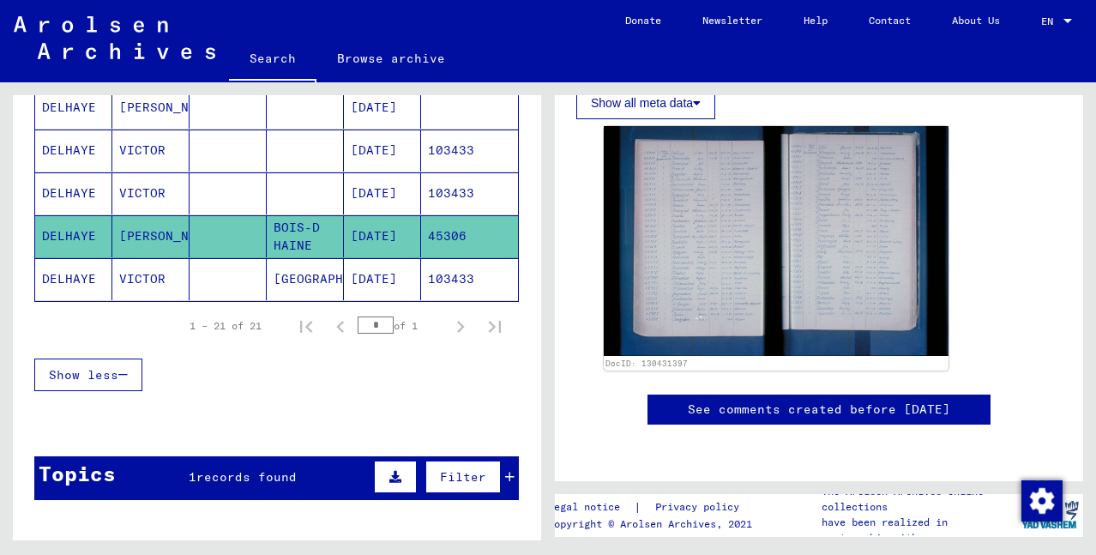
click at [702, 262] on img at bounding box center [776, 241] width 345 height 230
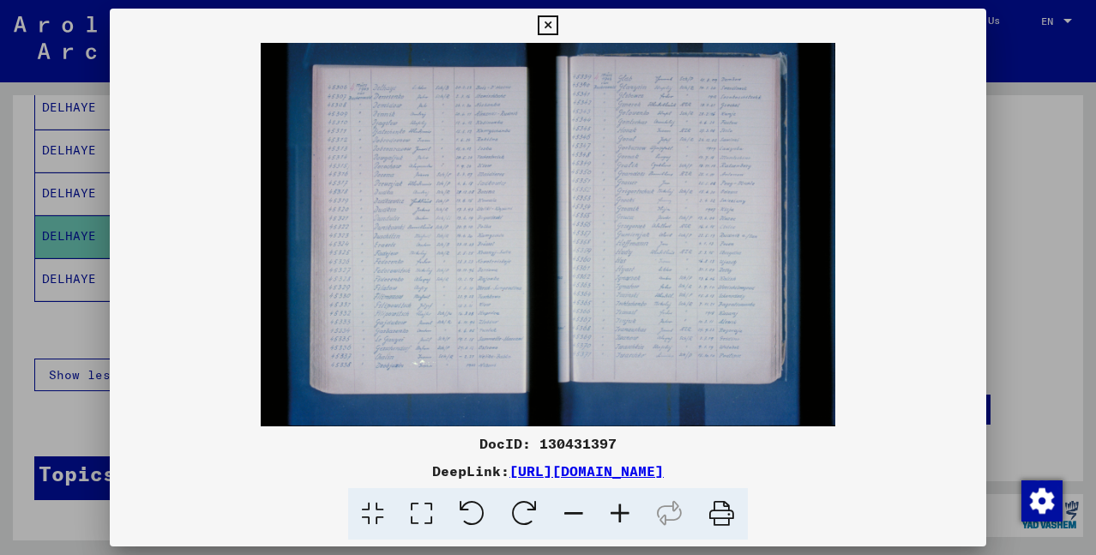
click at [654, 262] on img at bounding box center [548, 234] width 877 height 383
click at [550, 27] on icon at bounding box center [548, 25] width 20 height 21
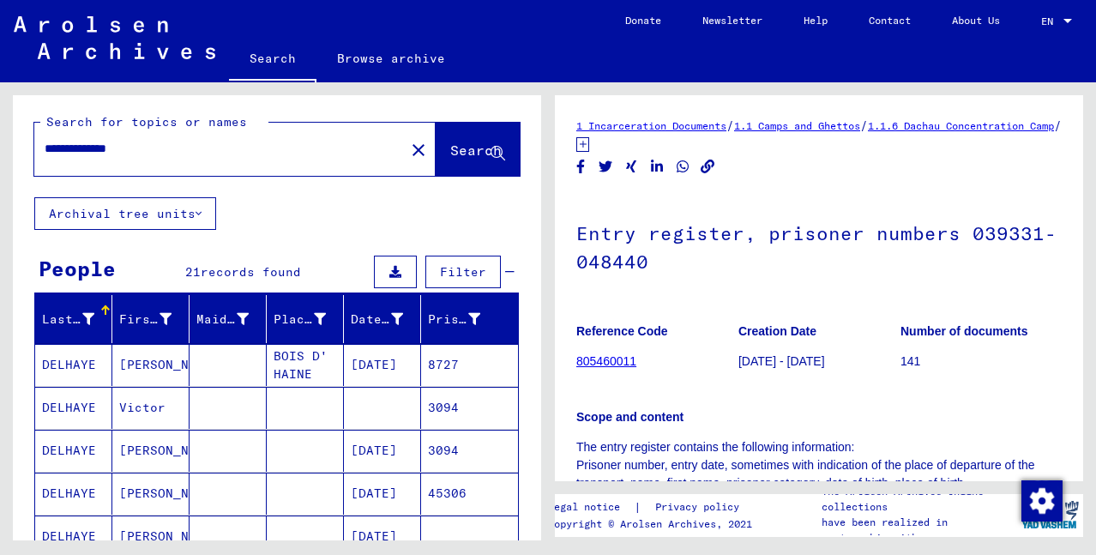
scroll to position [0, 0]
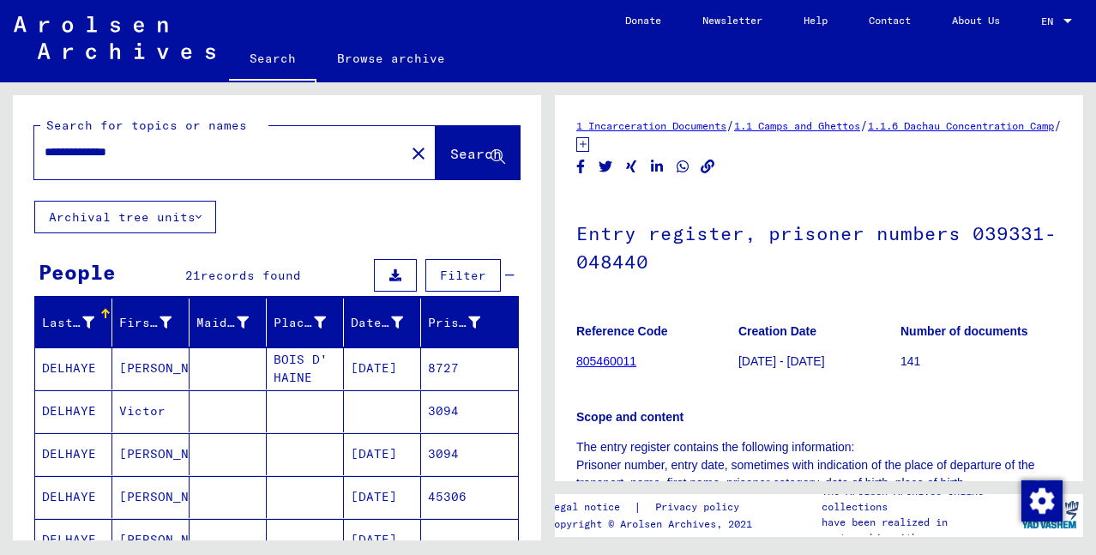
drag, startPoint x: 212, startPoint y: 159, endPoint x: 0, endPoint y: 219, distance: 220.2
click at [0, 219] on div "**********" at bounding box center [274, 311] width 548 height 458
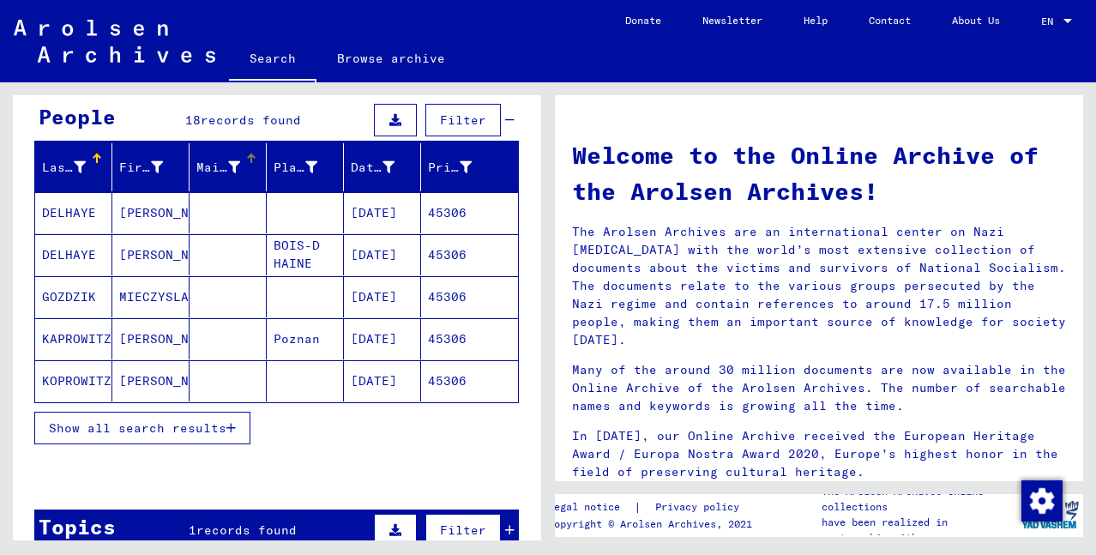
scroll to position [185, 0]
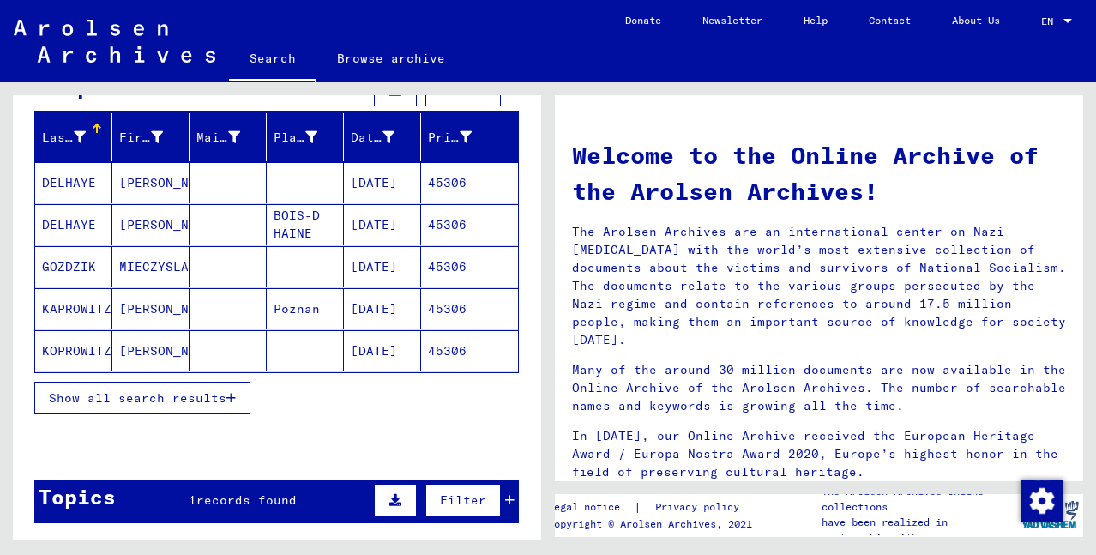
click at [151, 393] on span "Show all search results" at bounding box center [138, 397] width 178 height 15
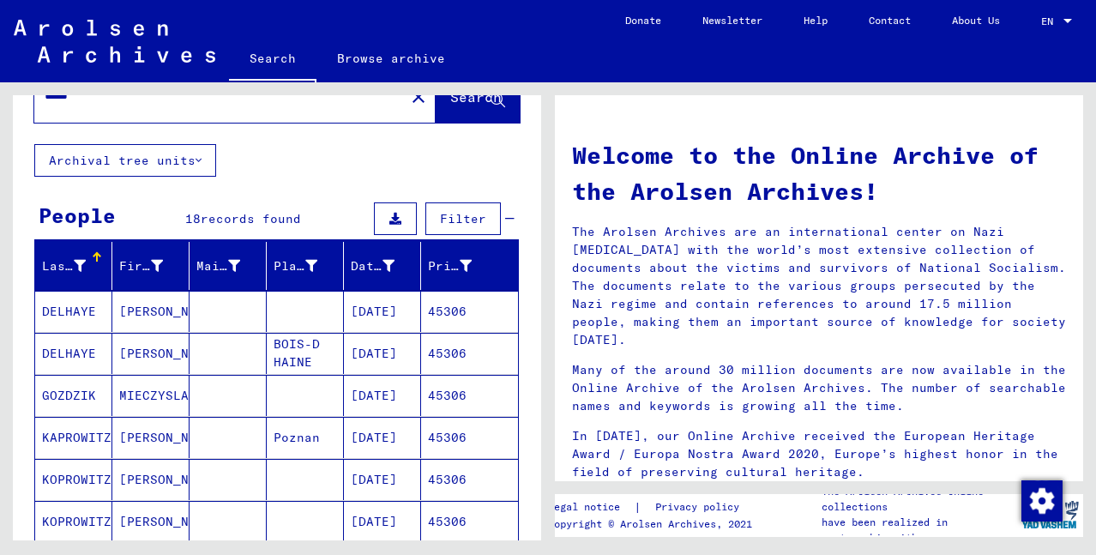
scroll to position [86, 0]
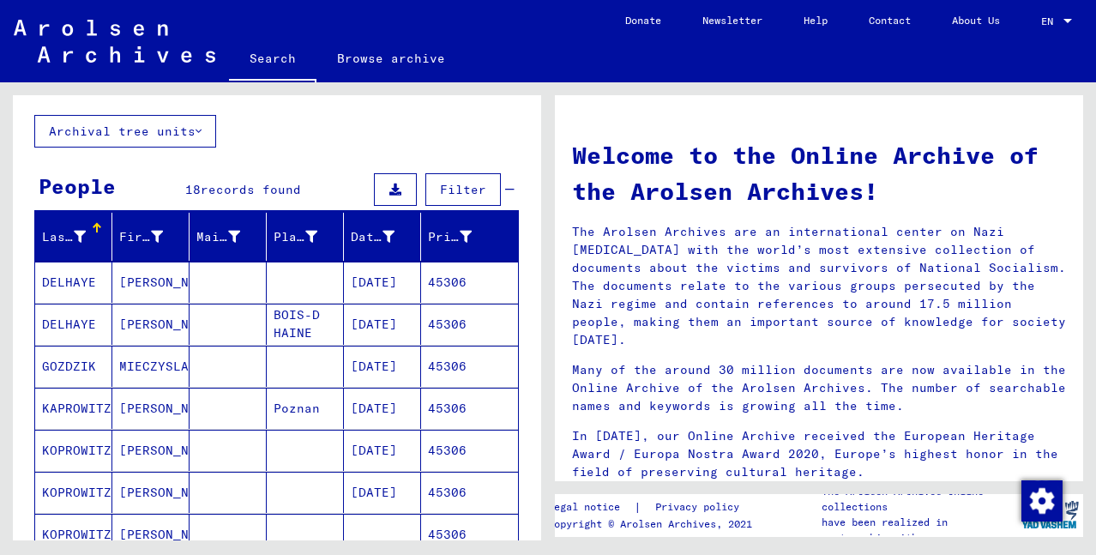
click at [437, 281] on mat-cell "45306" at bounding box center [469, 282] width 97 height 41
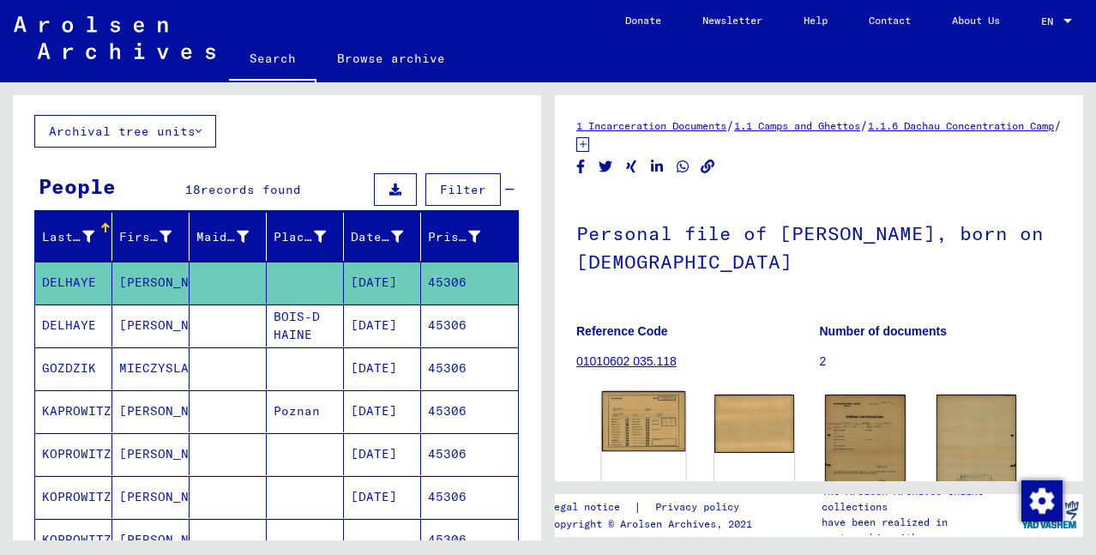
click at [644, 409] on img at bounding box center [644, 421] width 84 height 60
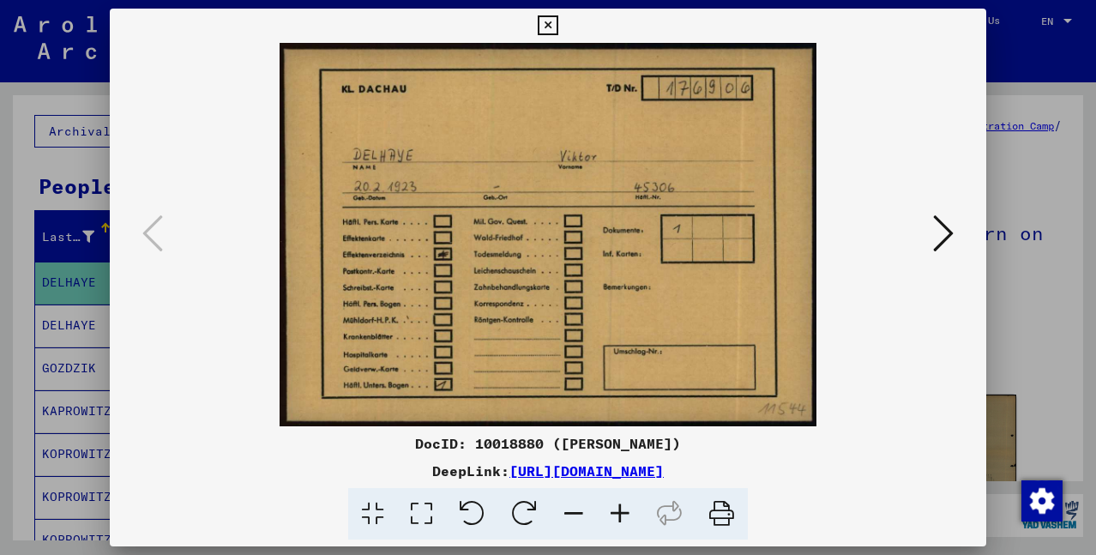
click at [952, 231] on icon at bounding box center [943, 233] width 21 height 41
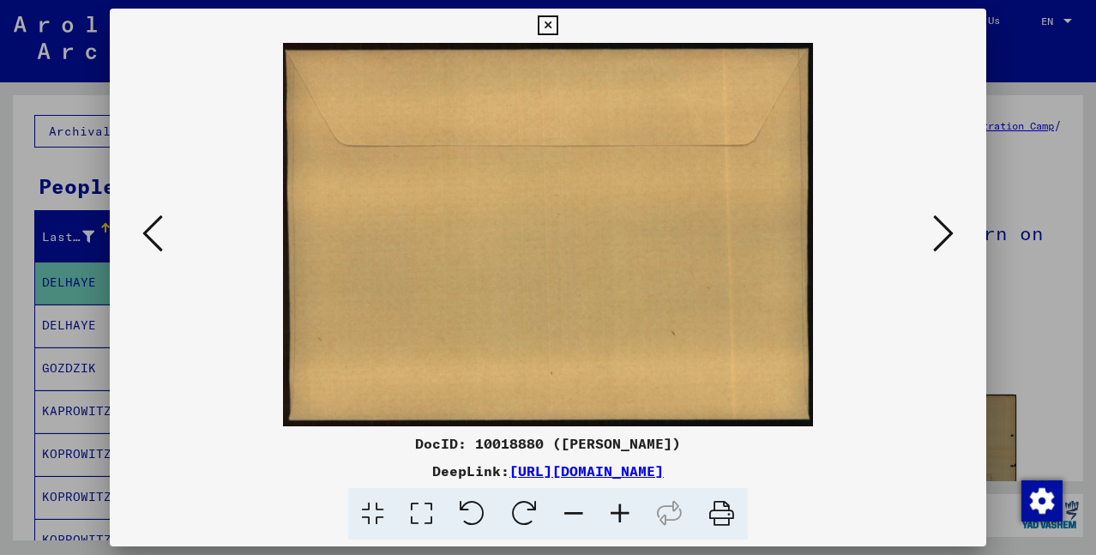
click at [952, 231] on icon at bounding box center [943, 233] width 21 height 41
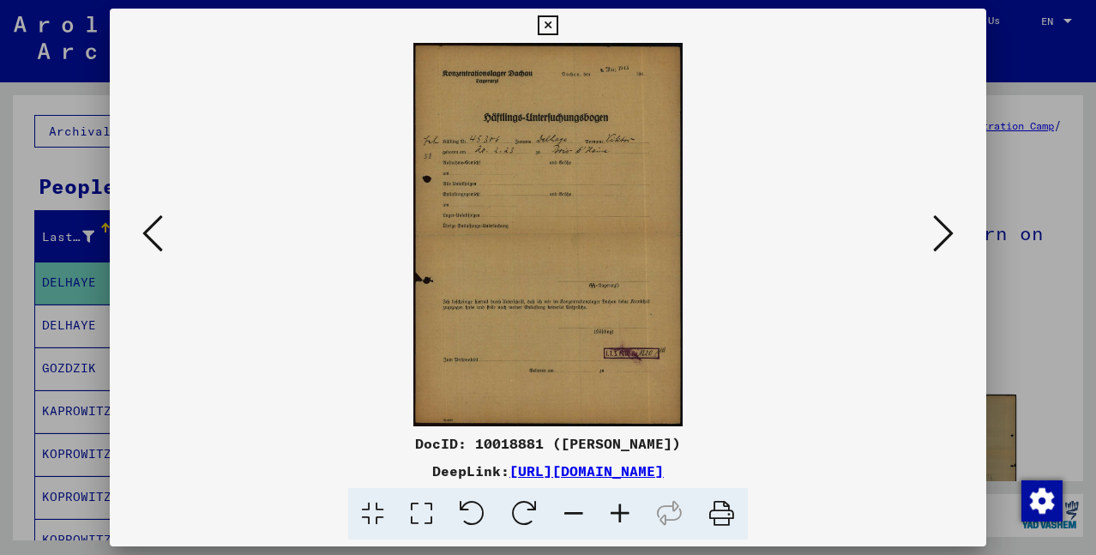
click at [952, 231] on icon at bounding box center [943, 233] width 21 height 41
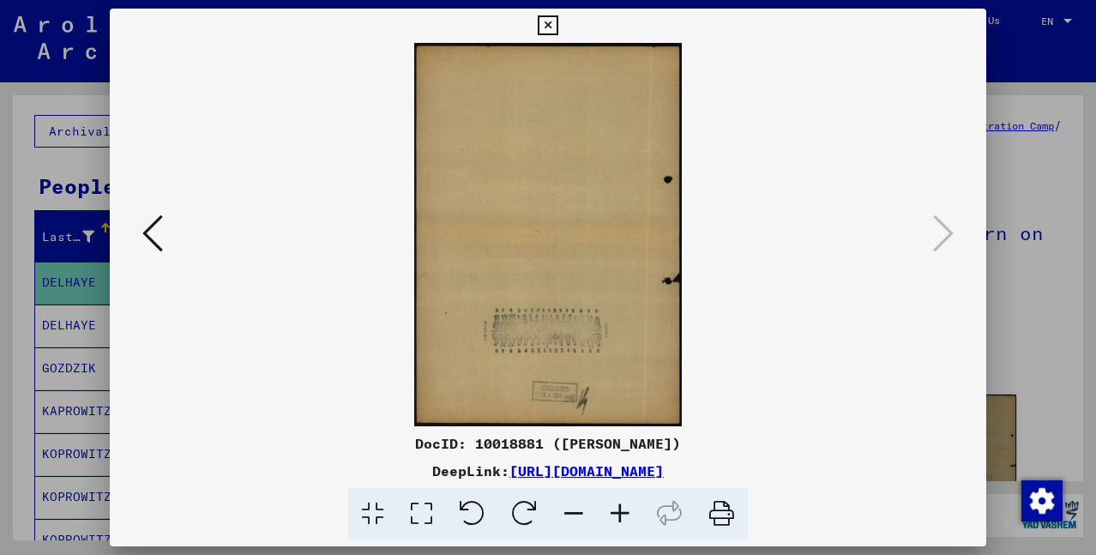
drag, startPoint x: 1028, startPoint y: 166, endPoint x: 942, endPoint y: 163, distance: 86.7
click at [1028, 165] on div at bounding box center [548, 277] width 1096 height 555
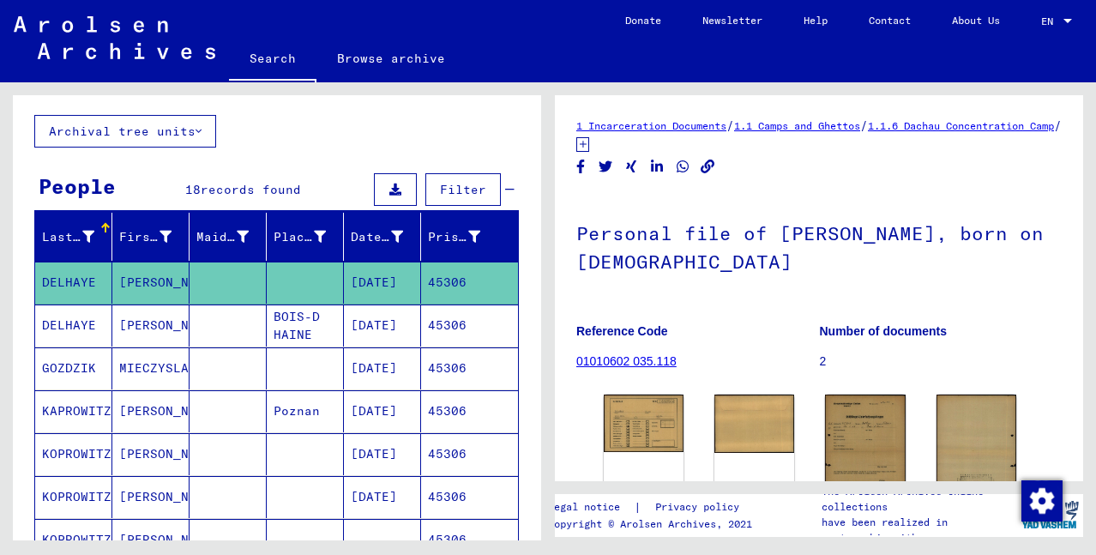
scroll to position [343, 0]
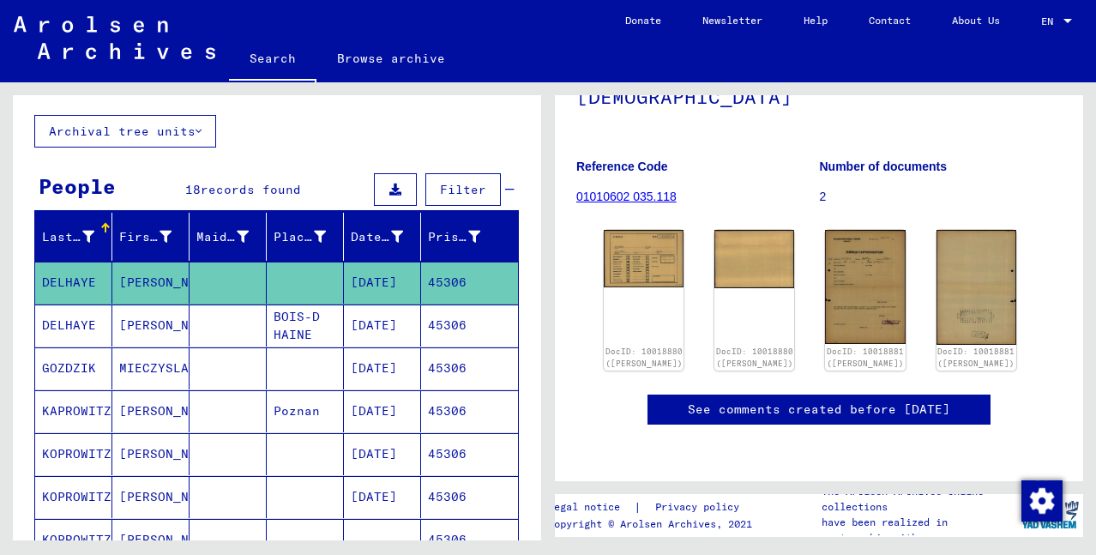
click at [370, 331] on mat-cell "[DATE]" at bounding box center [382, 325] width 77 height 42
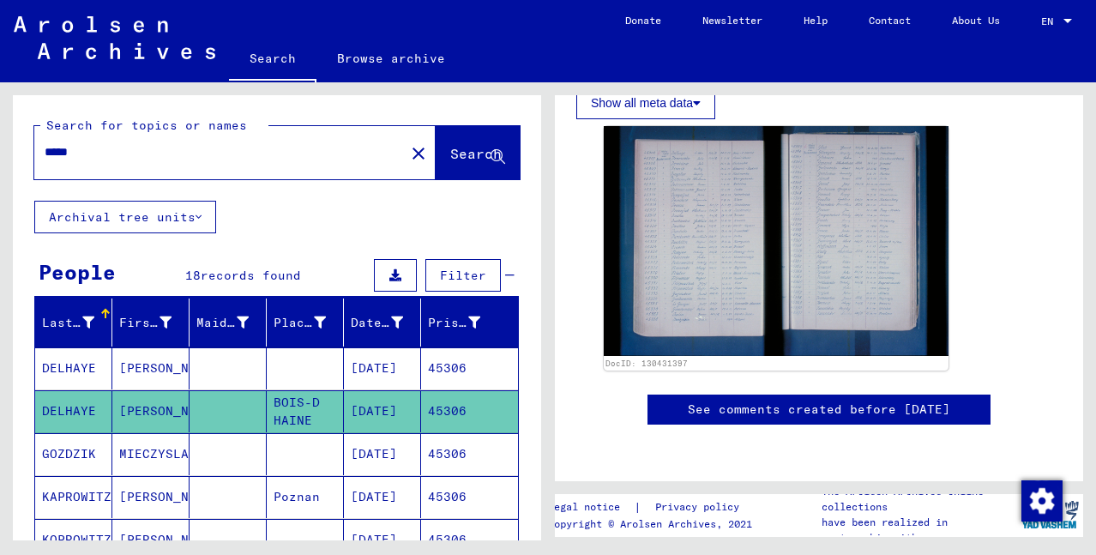
click at [431, 362] on mat-cell "45306" at bounding box center [469, 368] width 97 height 42
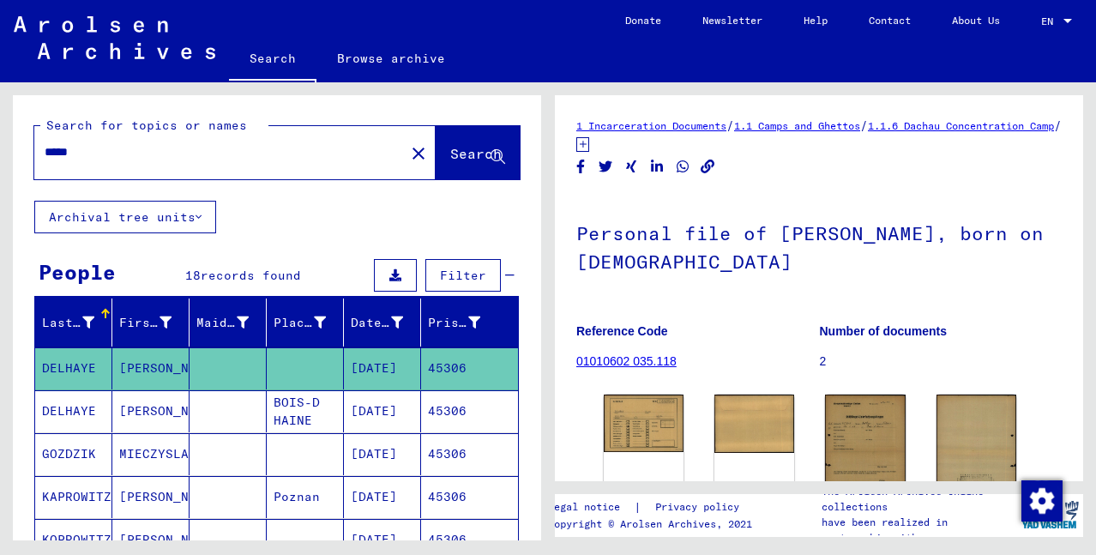
drag, startPoint x: 120, startPoint y: 156, endPoint x: 0, endPoint y: 175, distance: 121.5
click at [0, 175] on div "Search for topics or names ***** close Search Archival tree units People 18 rec…" at bounding box center [274, 311] width 548 height 458
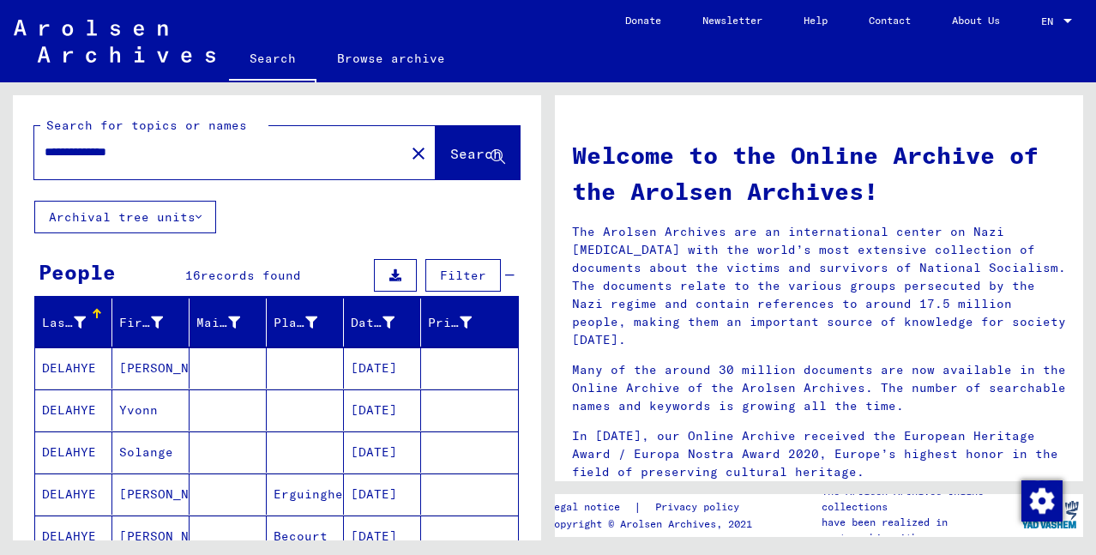
type input "**********"
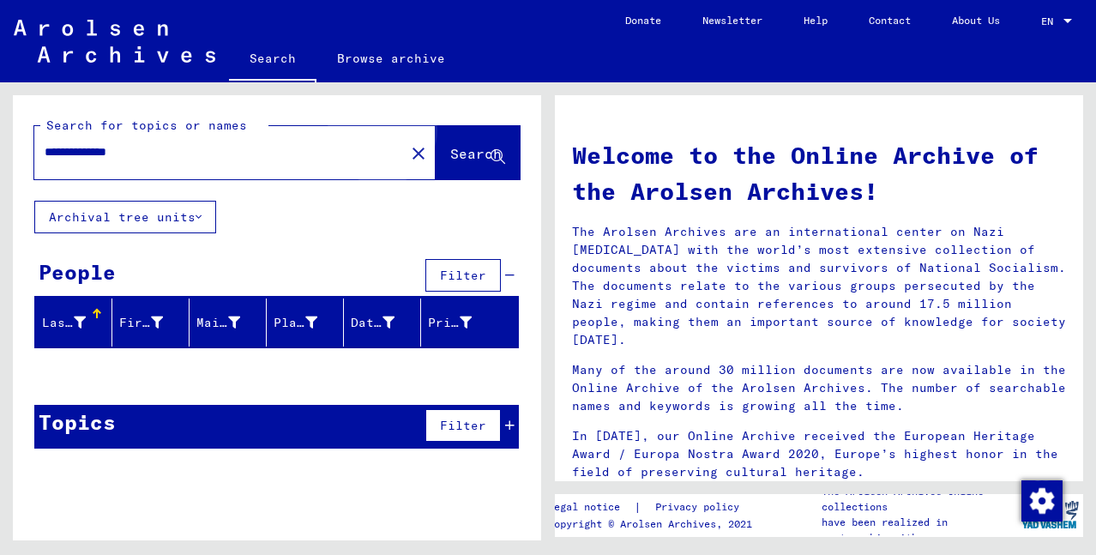
click at [452, 150] on span "Search" at bounding box center [475, 153] width 51 height 17
click at [450, 153] on span "Search" at bounding box center [475, 153] width 51 height 17
click at [311, 245] on div "**********" at bounding box center [277, 278] width 528 height 367
click at [166, 149] on input "**********" at bounding box center [215, 152] width 340 height 18
click at [238, 159] on input "**********" at bounding box center [215, 152] width 340 height 18
